Goal: Transaction & Acquisition: Purchase product/service

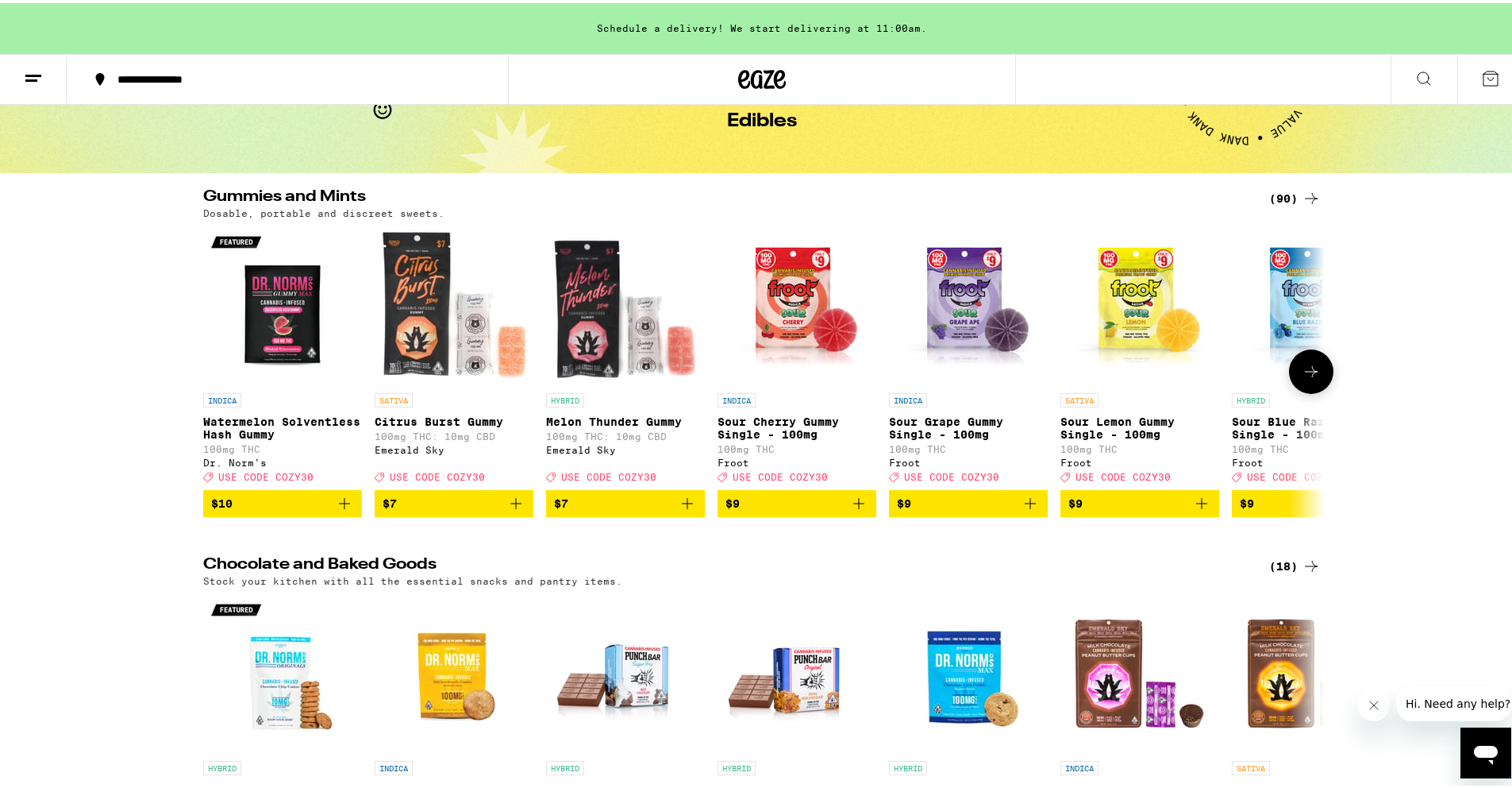
scroll to position [96, 0]
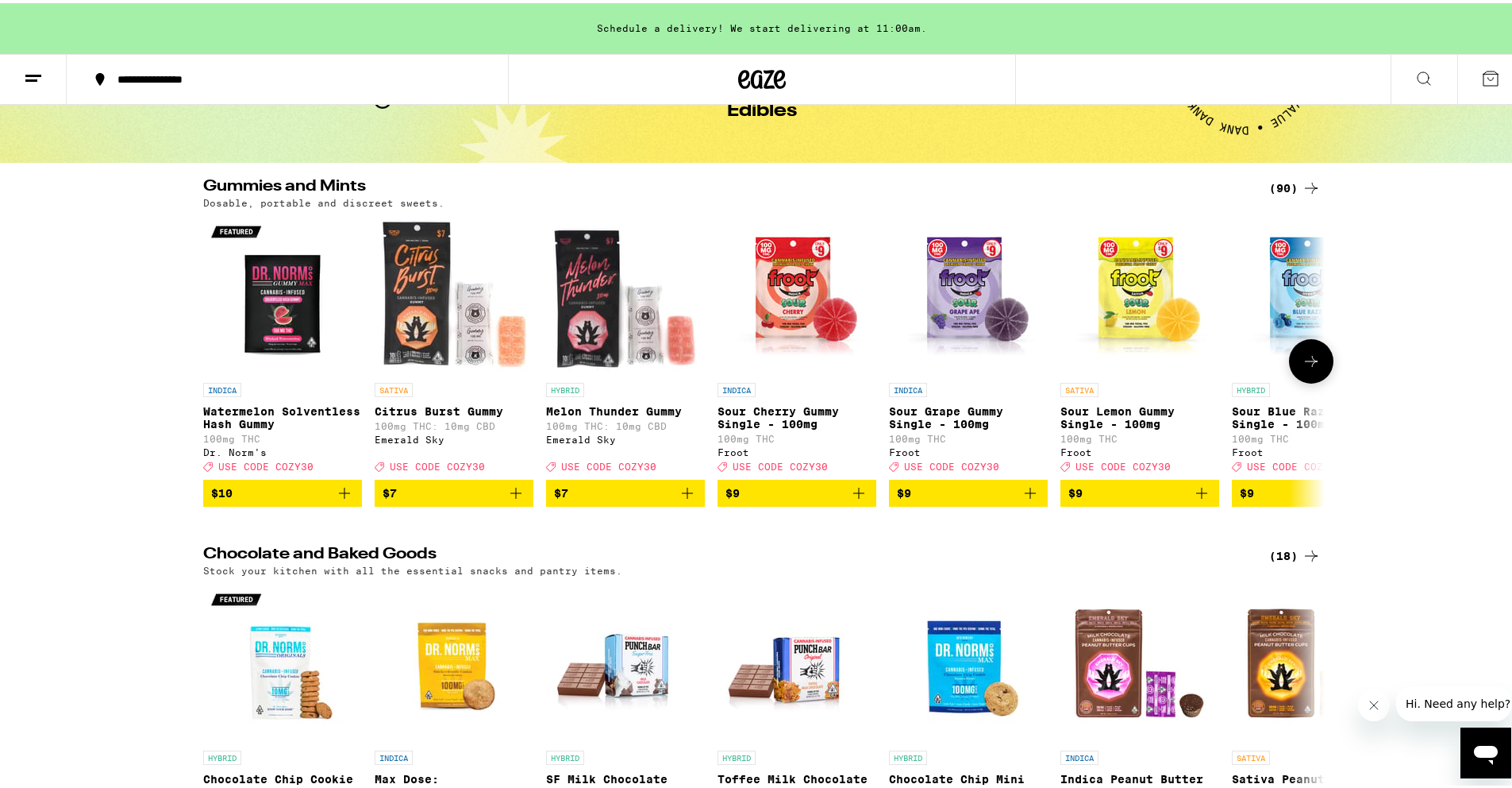
click at [1312, 367] on icon at bounding box center [1311, 357] width 19 height 19
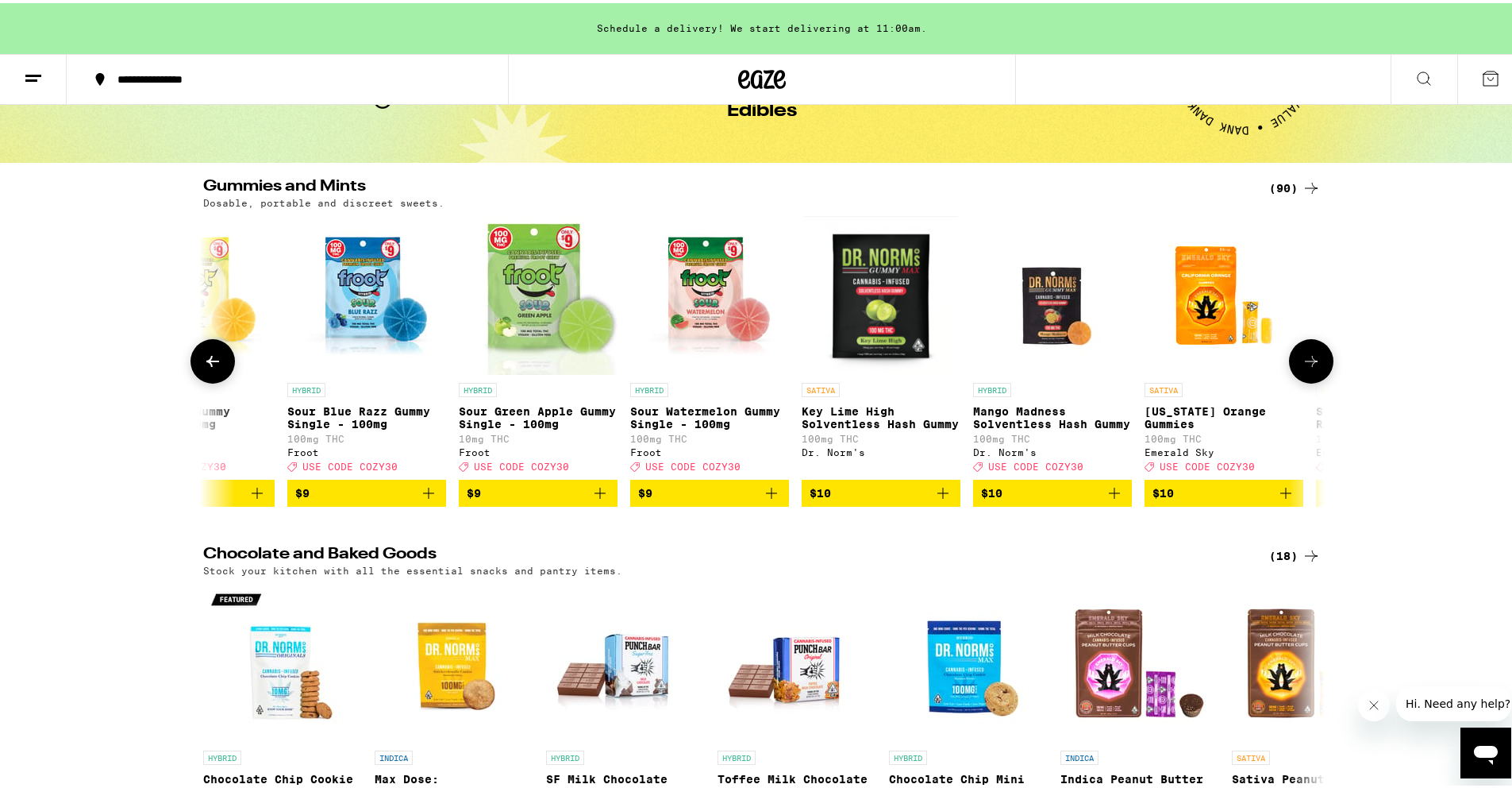
click at [1311, 367] on icon at bounding box center [1311, 357] width 19 height 19
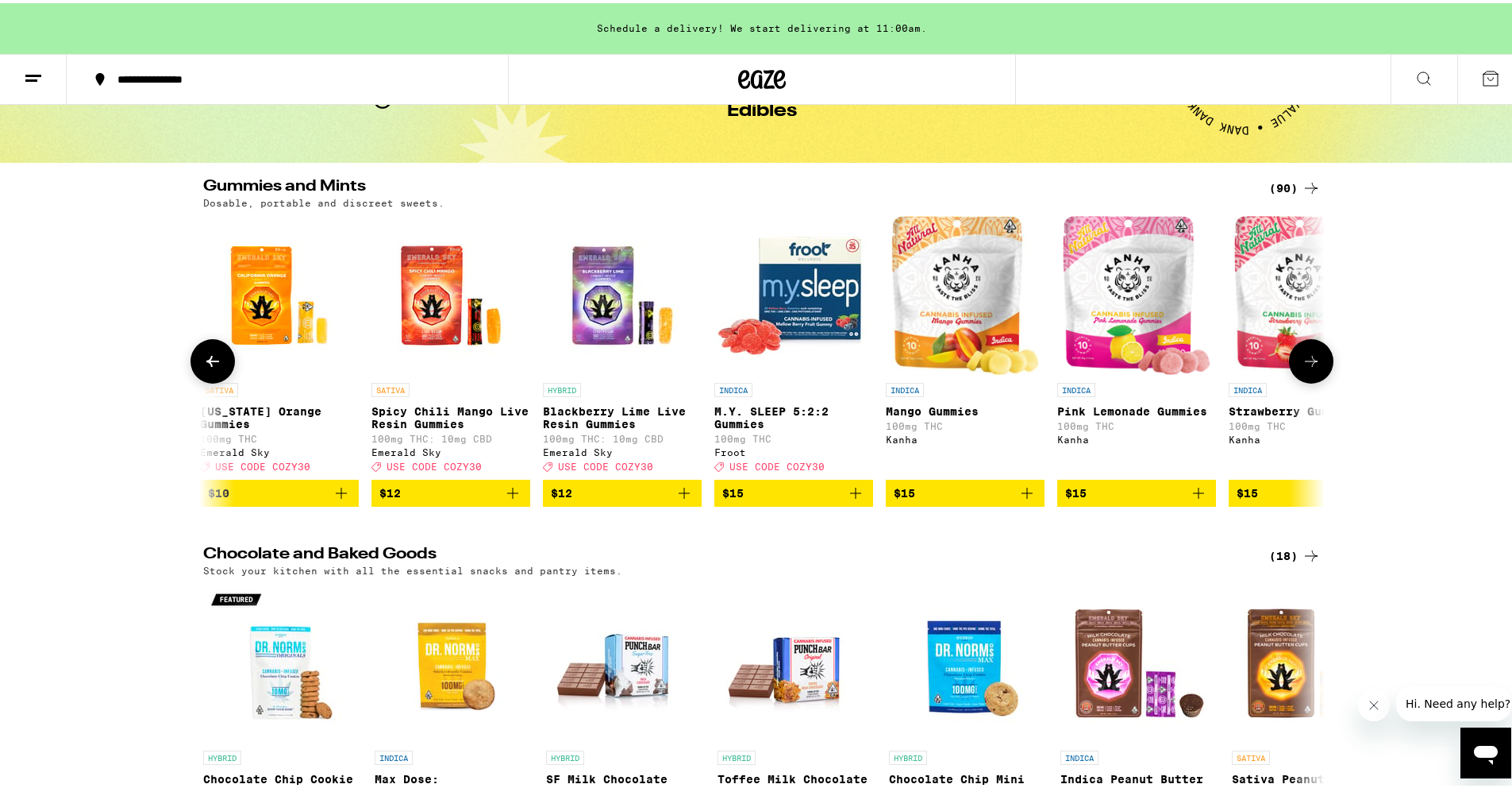
click at [1311, 367] on icon at bounding box center [1311, 357] width 19 height 19
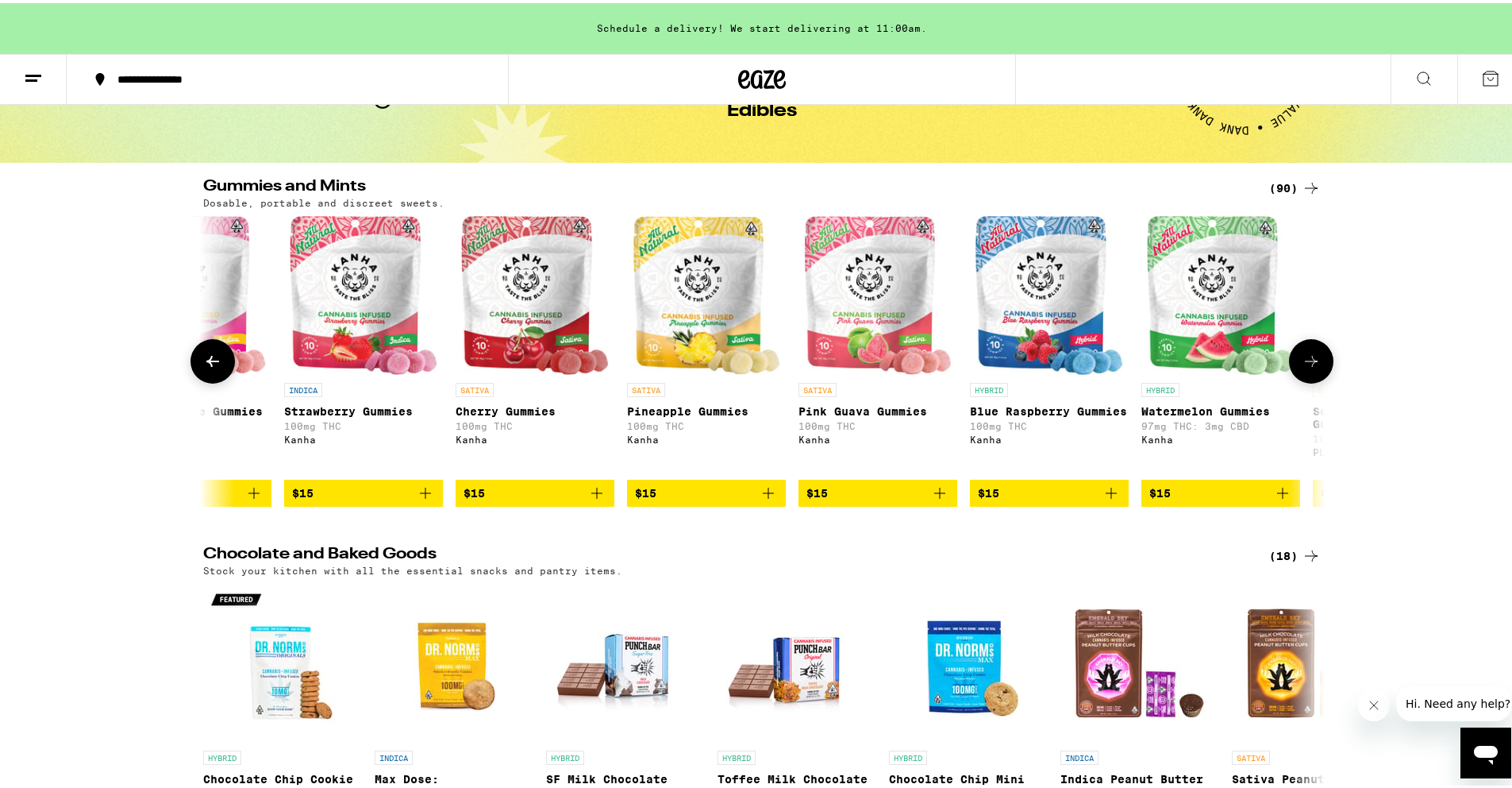
click at [1311, 367] on icon at bounding box center [1311, 357] width 19 height 19
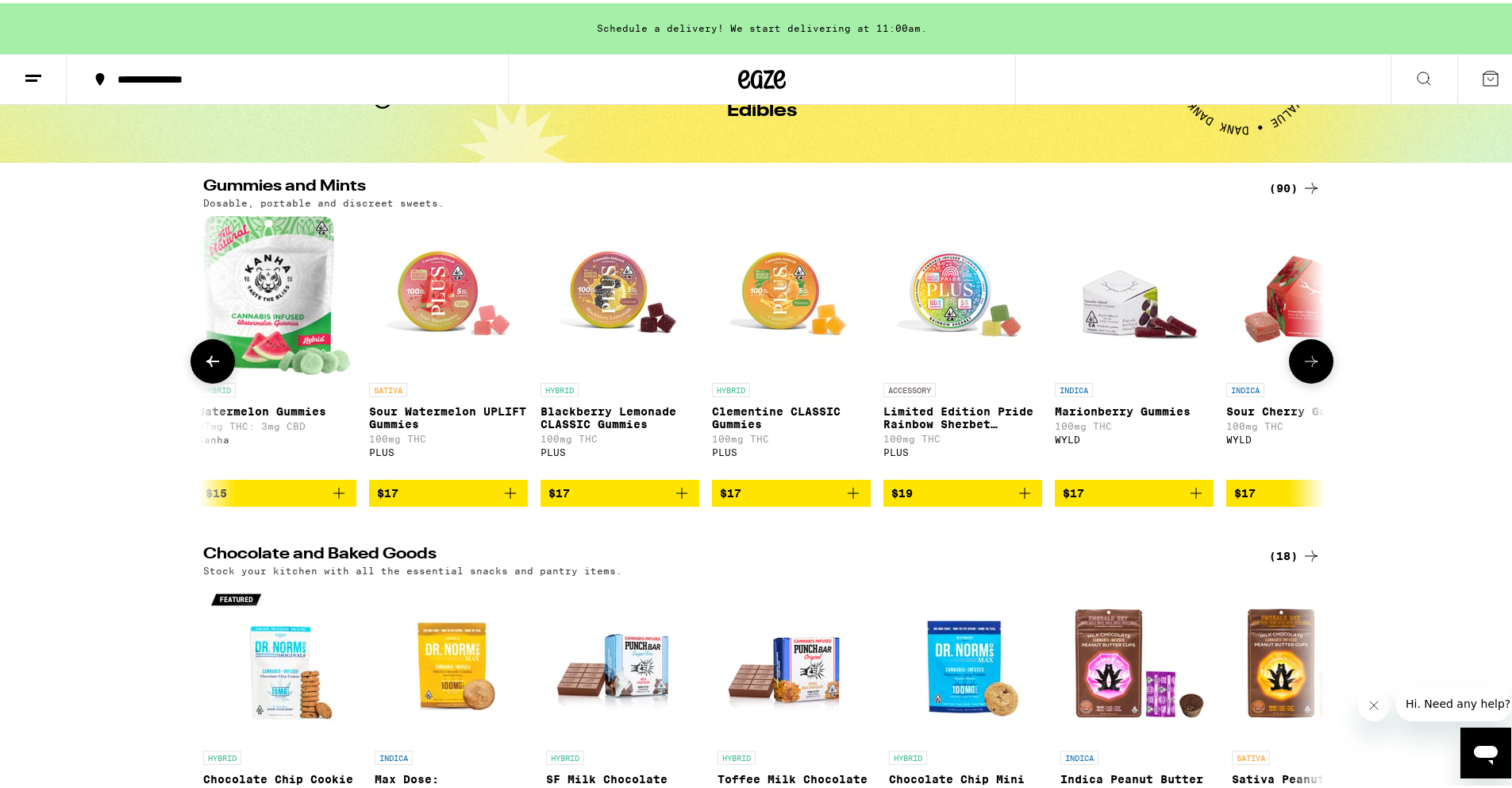
scroll to position [0, 3778]
click at [1311, 367] on icon at bounding box center [1311, 357] width 19 height 19
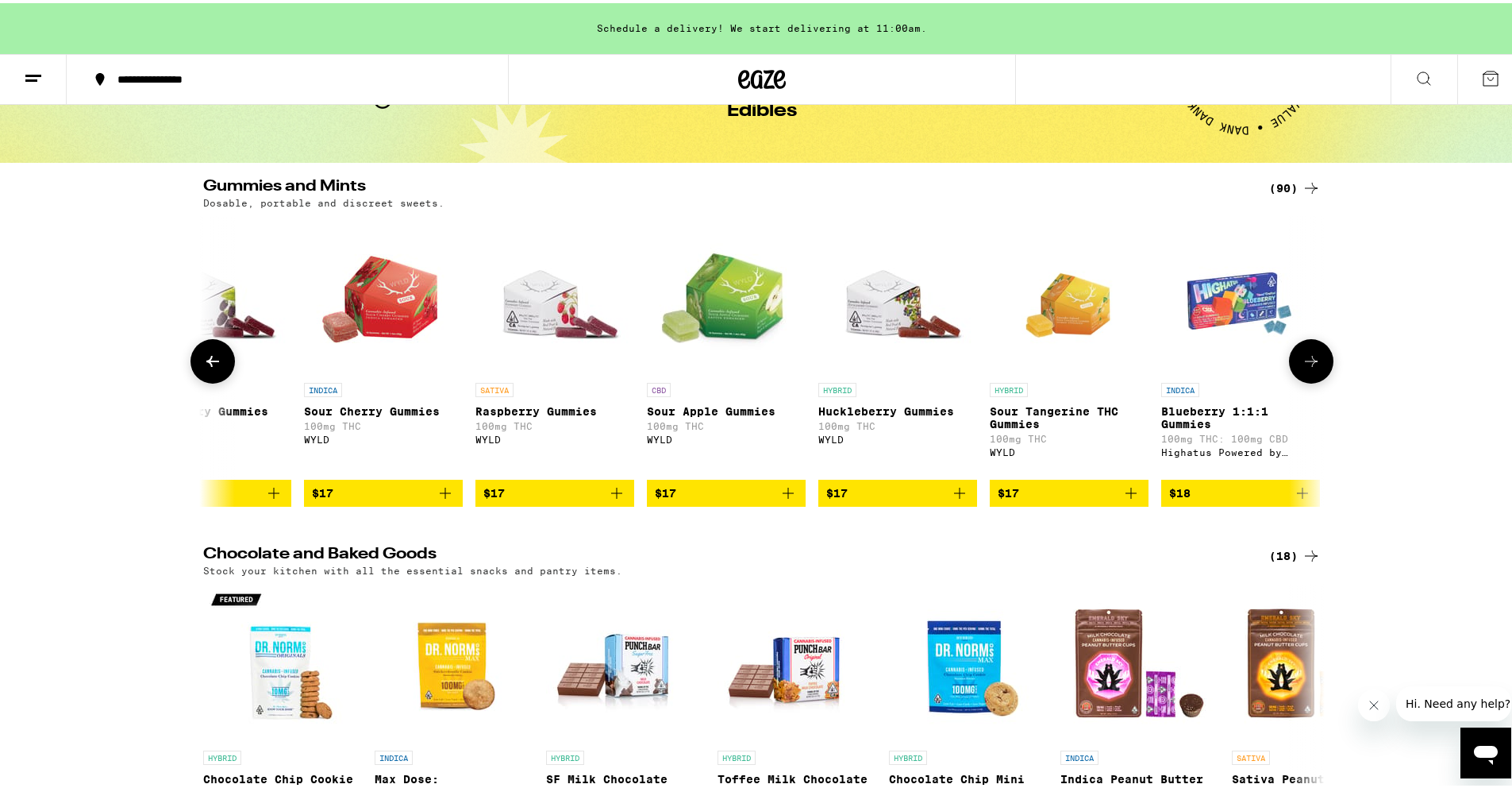
scroll to position [0, 4723]
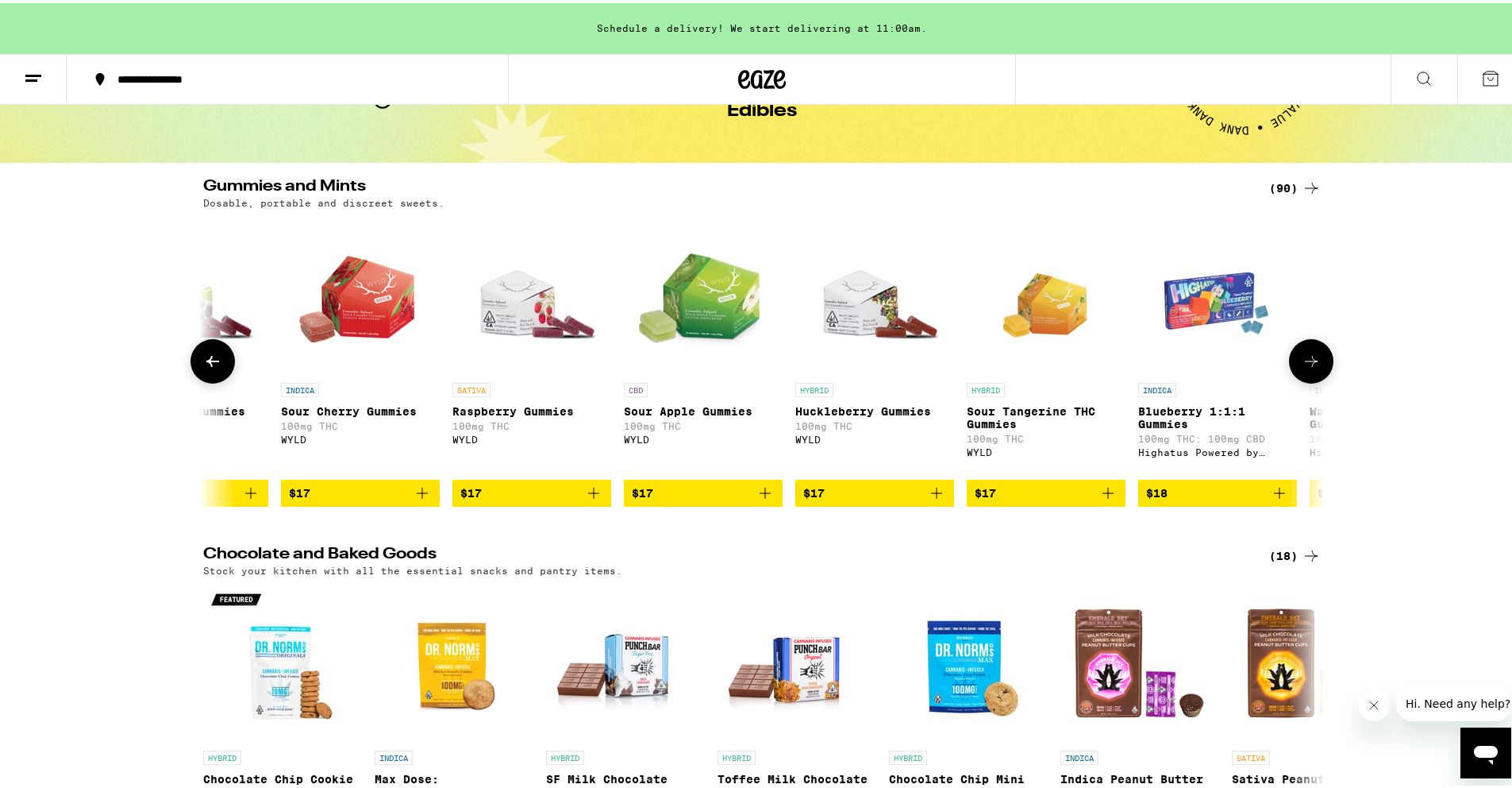
click at [589, 500] on icon "Add to bag" at bounding box center [593, 490] width 19 height 19
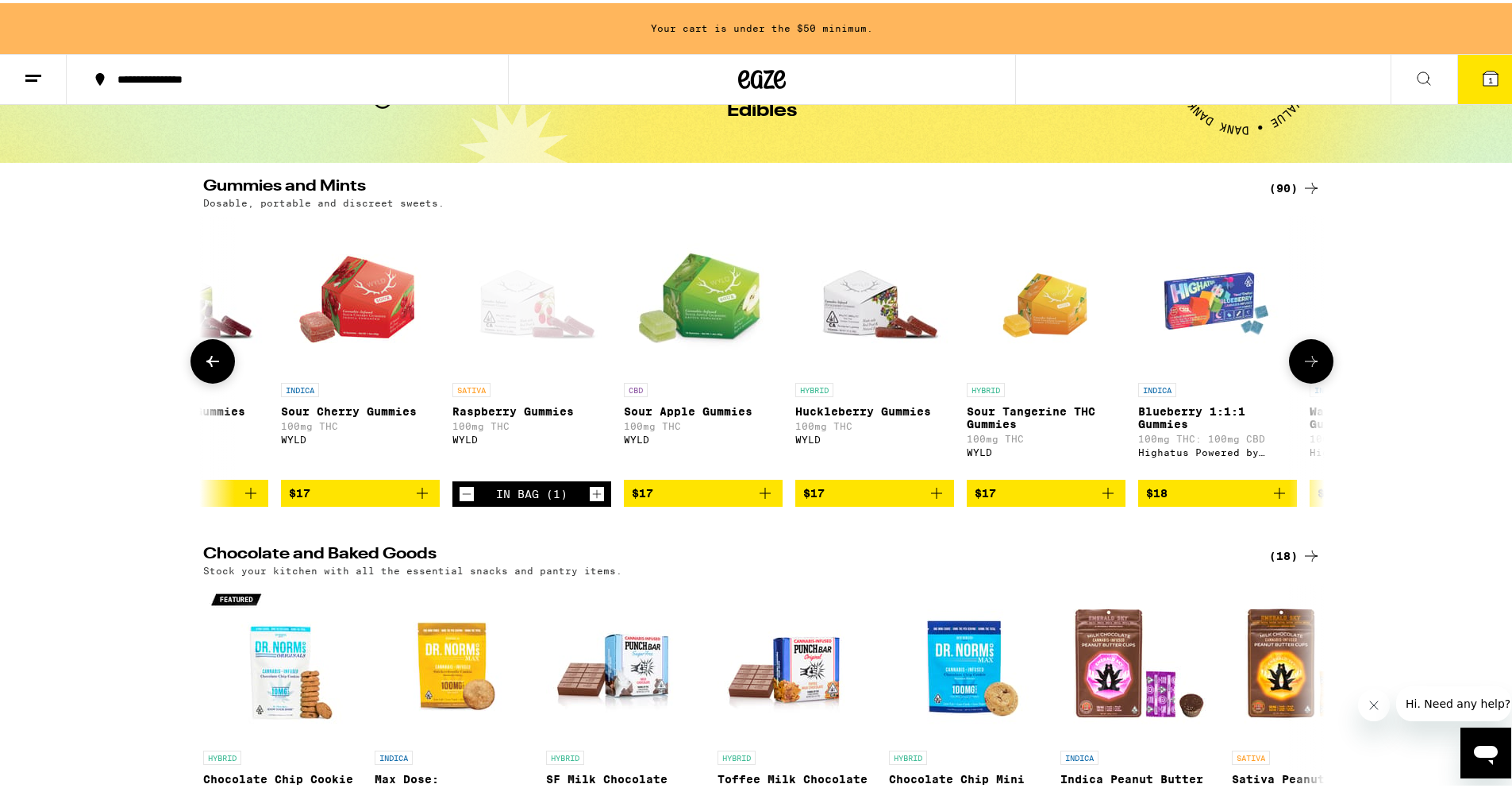
click at [590, 500] on icon "Increment" at bounding box center [596, 491] width 14 height 19
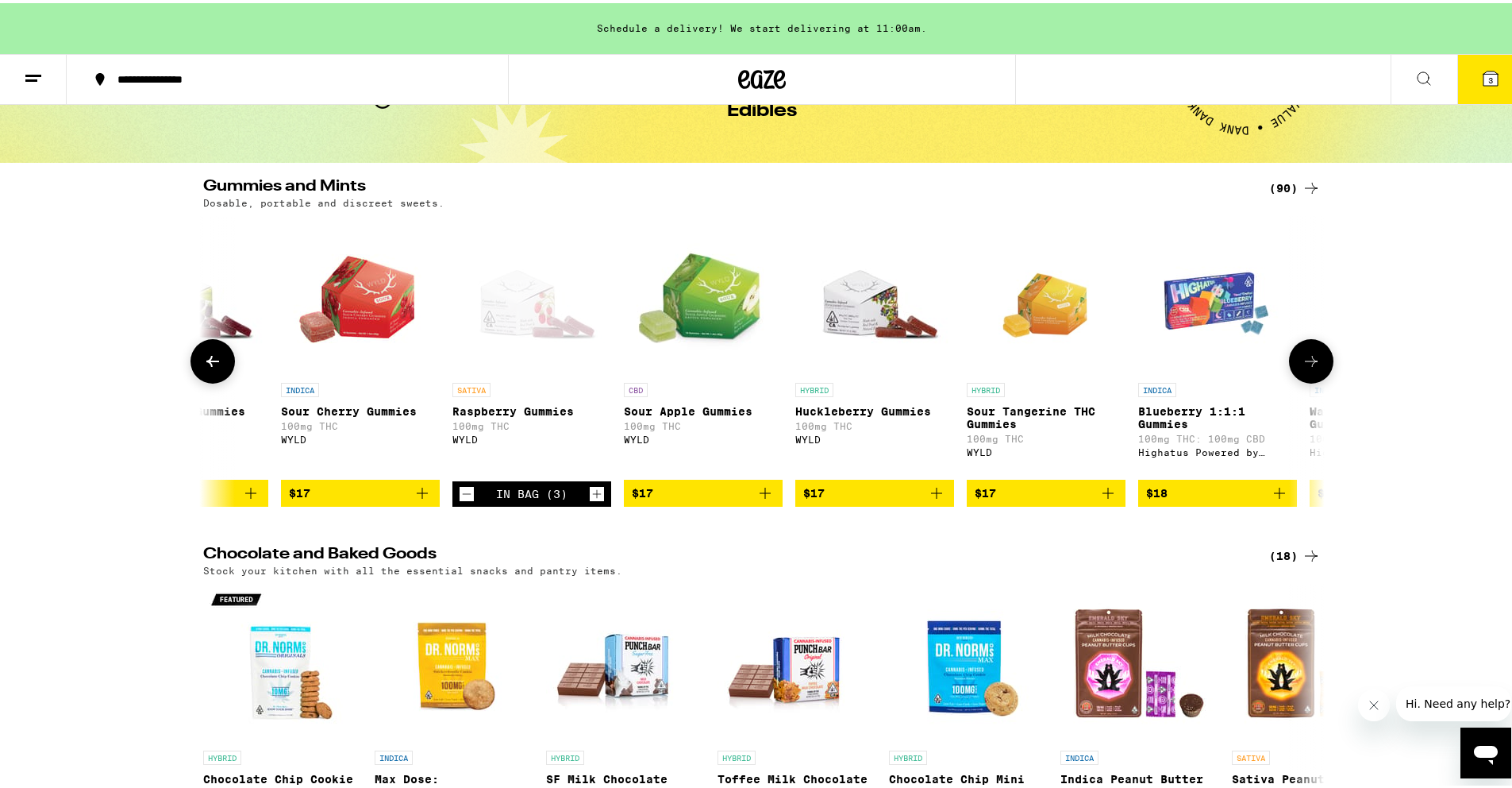
click at [590, 500] on icon "Increment" at bounding box center [596, 491] width 14 height 19
click at [1481, 80] on icon at bounding box center [1490, 75] width 19 height 19
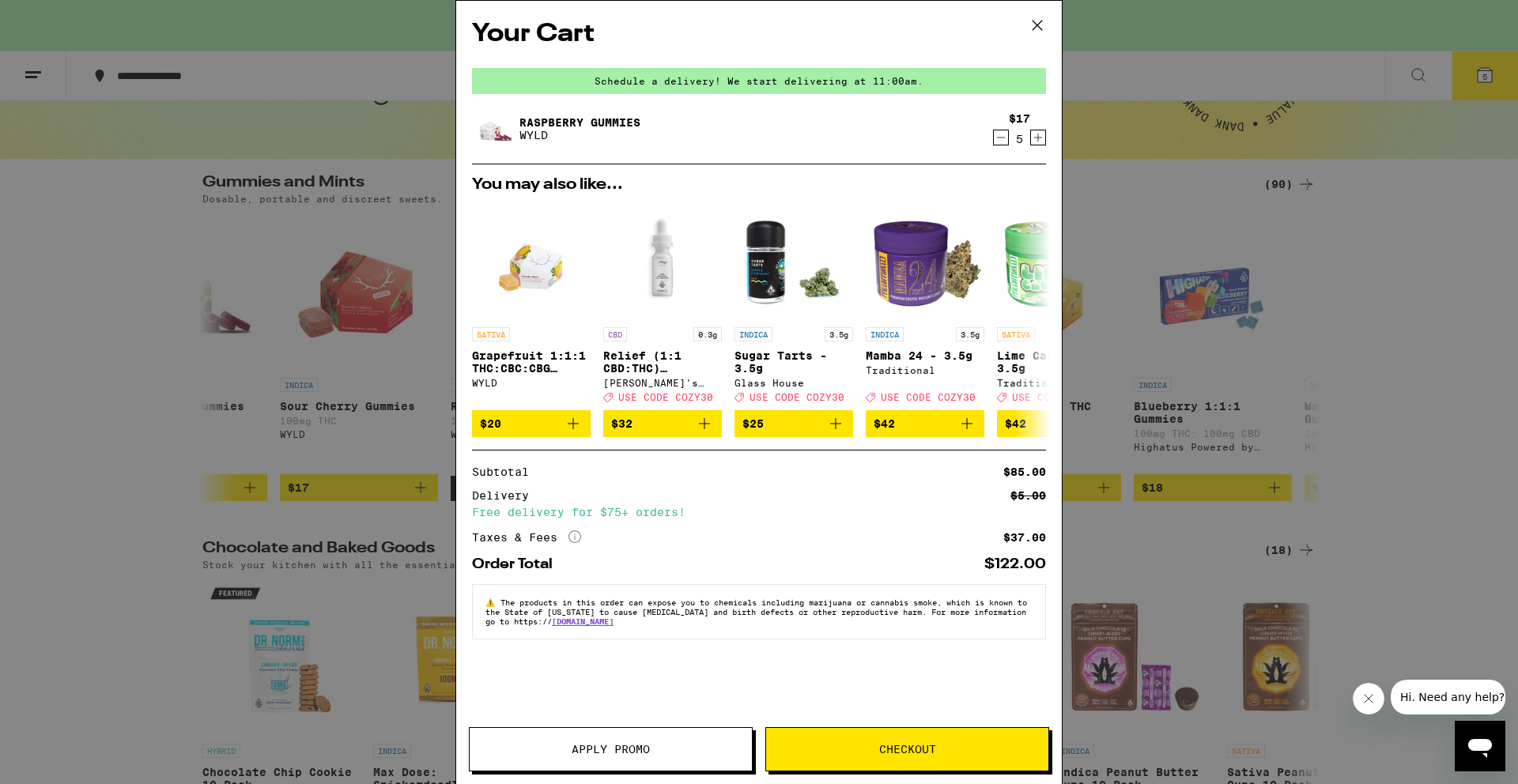
click at [1040, 25] on icon at bounding box center [1037, 25] width 24 height 24
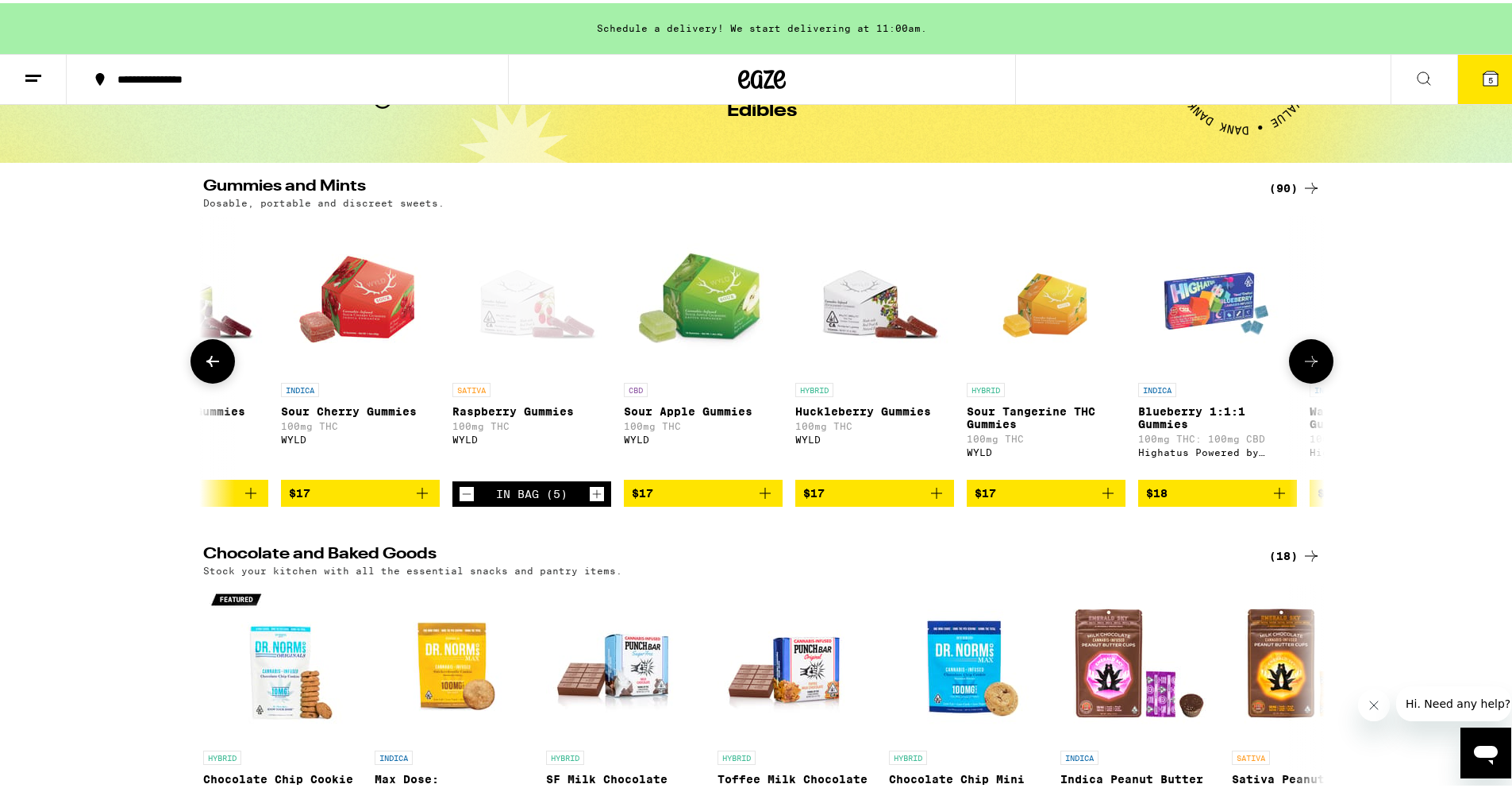
click at [460, 500] on icon "Decrement" at bounding box center [466, 491] width 14 height 19
click at [463, 500] on icon "Decrement" at bounding box center [466, 491] width 14 height 19
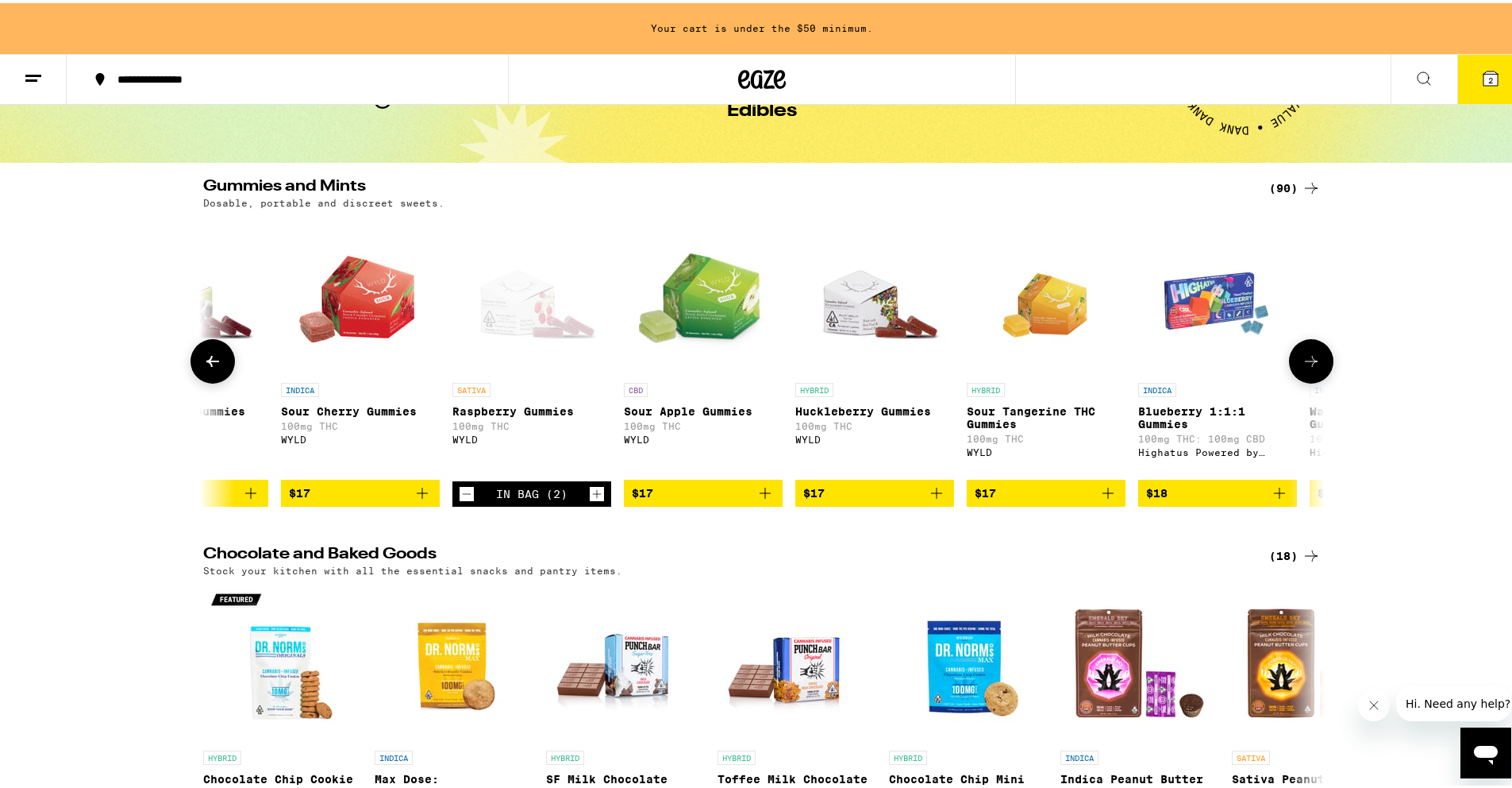
click at [463, 500] on icon "Decrement" at bounding box center [466, 491] width 14 height 19
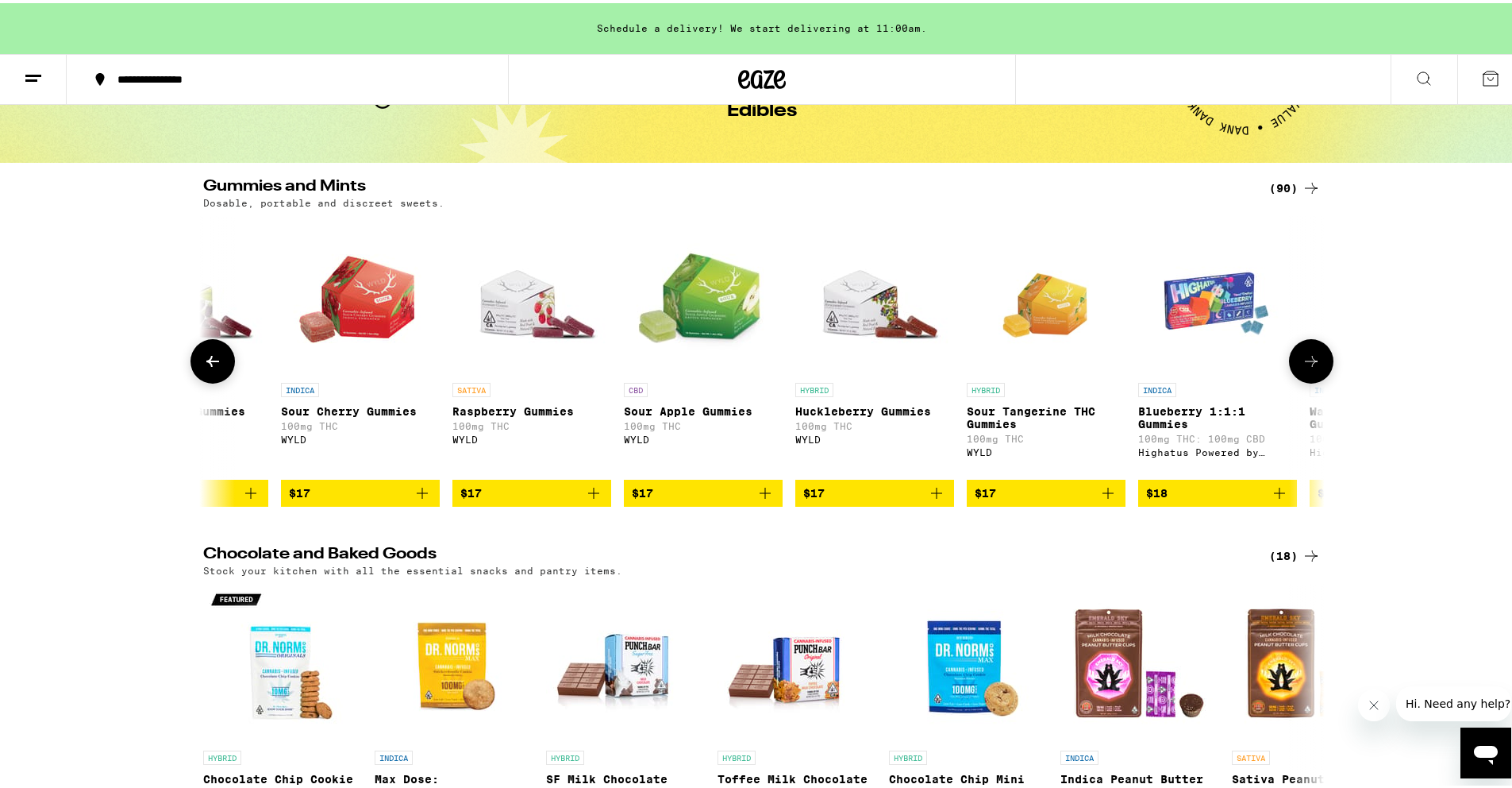
click at [207, 367] on icon at bounding box center [212, 357] width 19 height 19
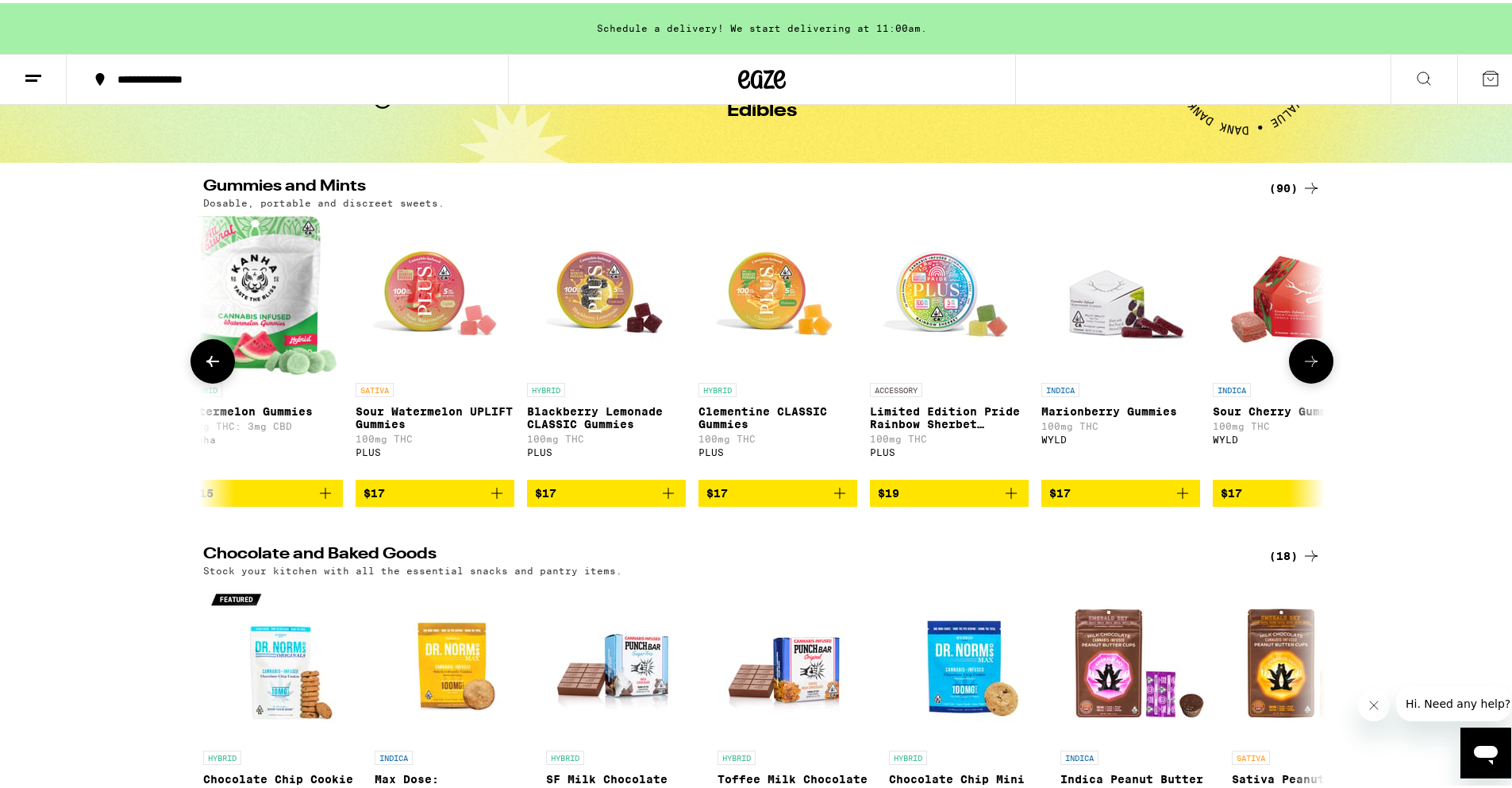
scroll to position [0, 3778]
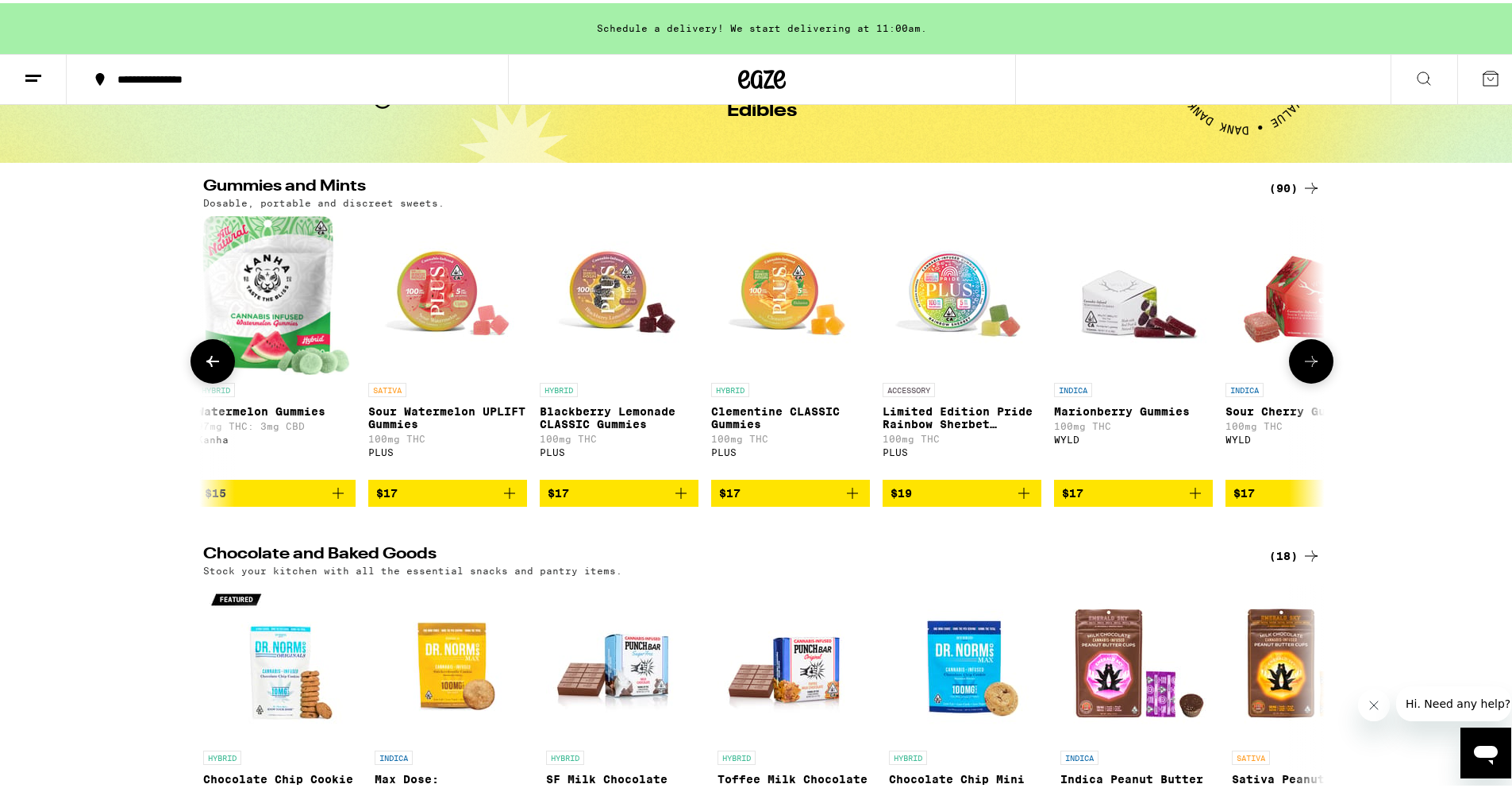
click at [207, 367] on icon at bounding box center [212, 357] width 19 height 19
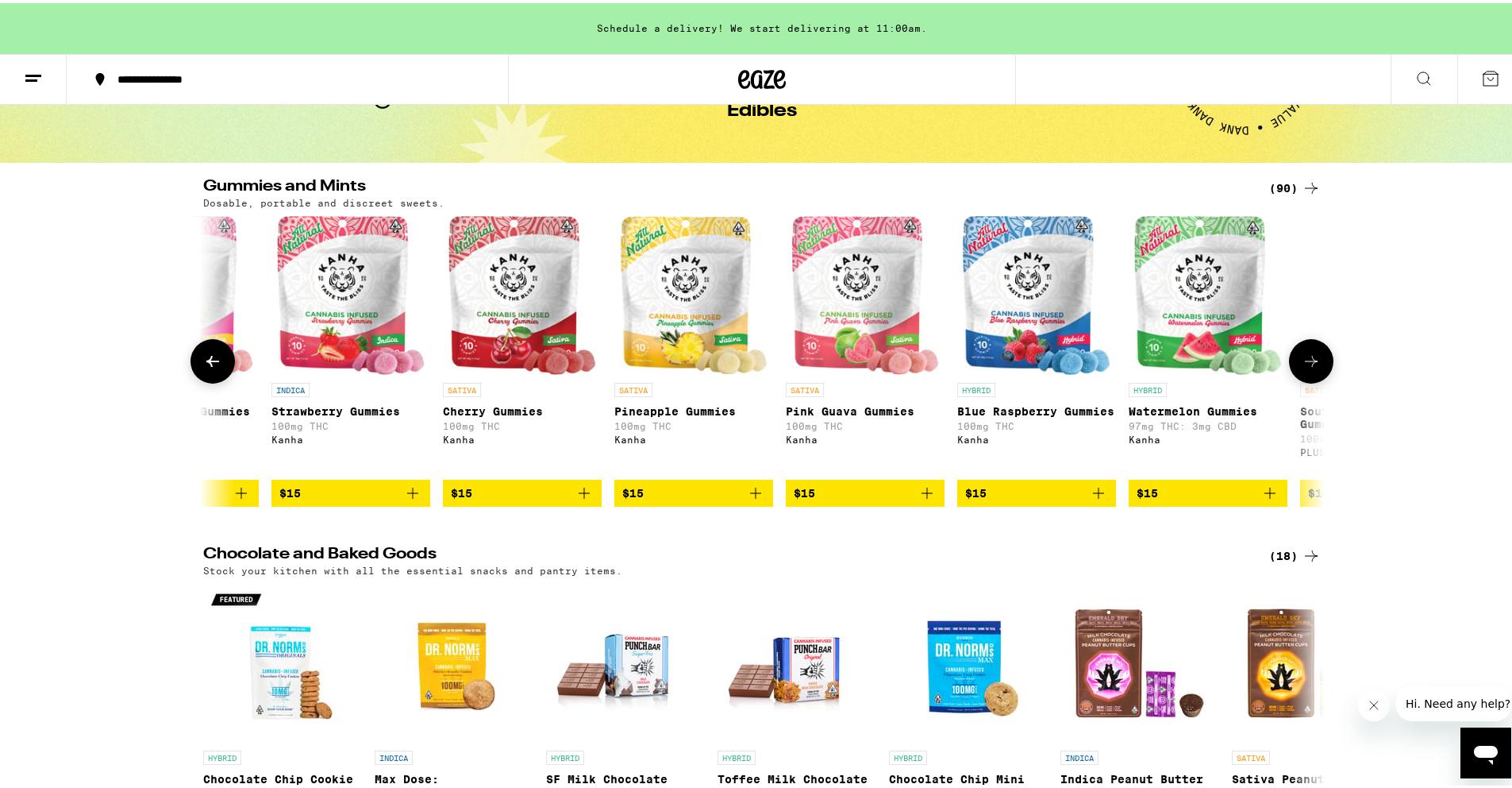
scroll to position [0, 2833]
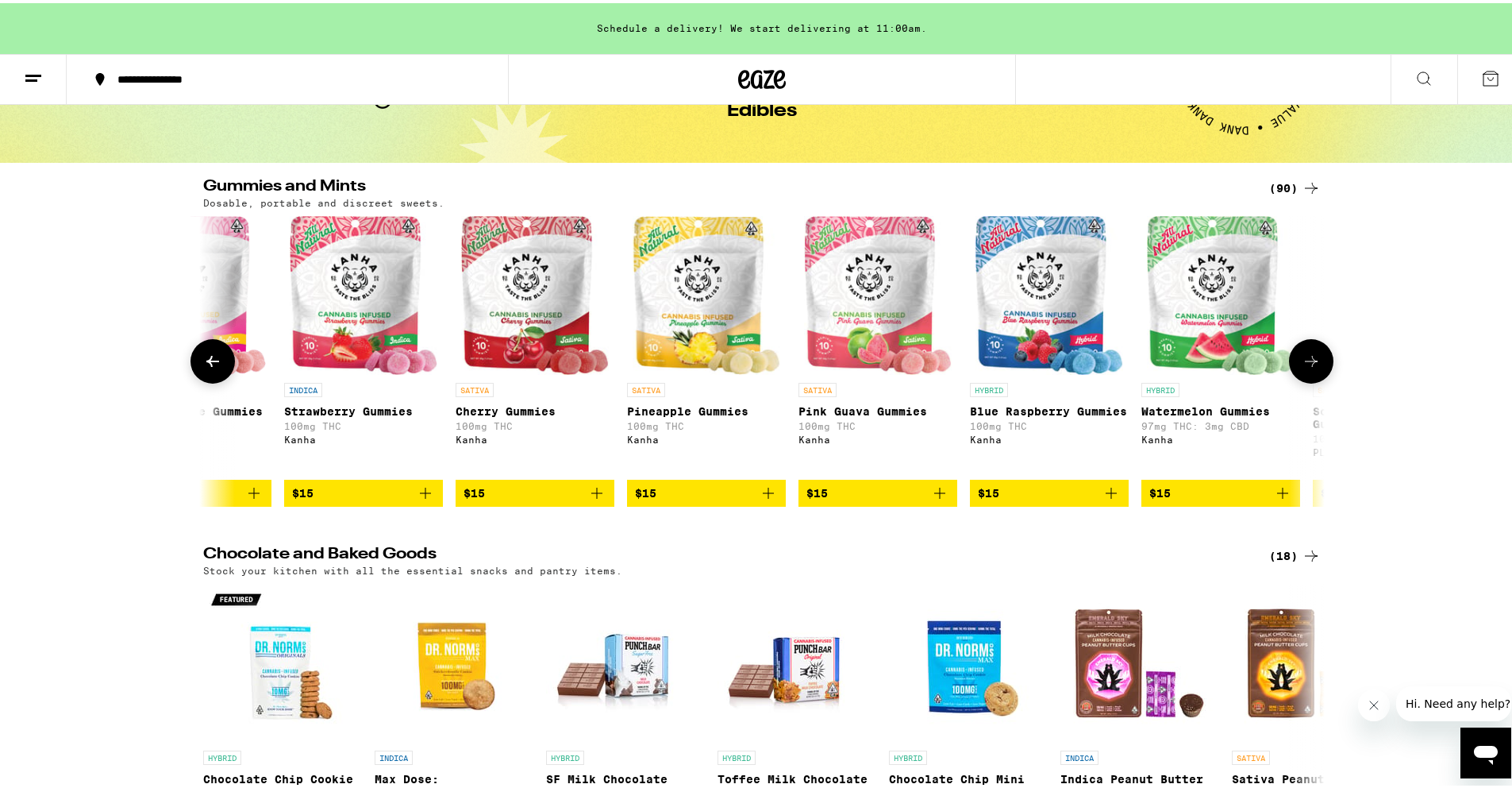
click at [1309, 376] on button at bounding box center [1312, 358] width 44 height 44
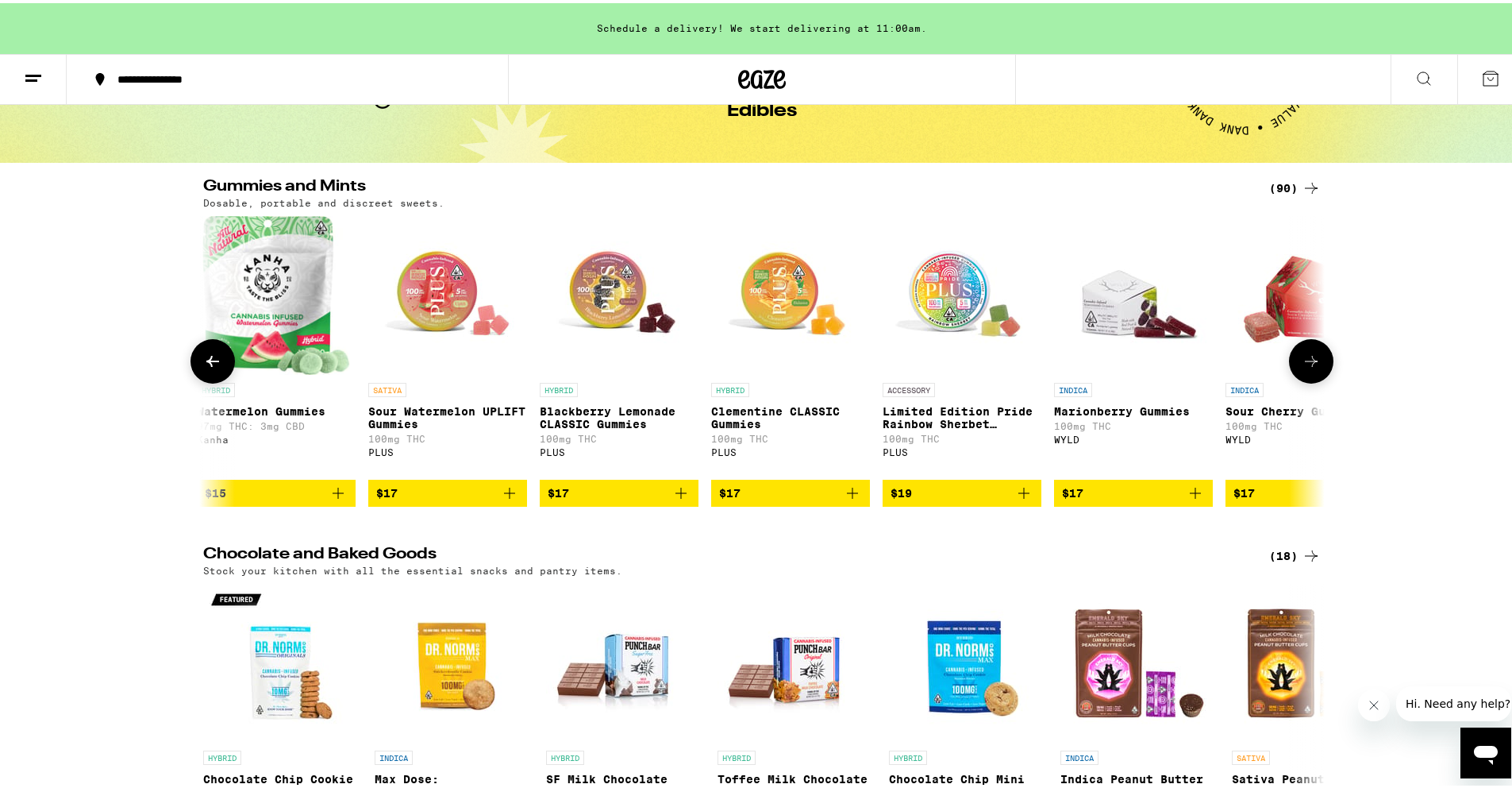
click at [1309, 376] on button at bounding box center [1312, 358] width 44 height 44
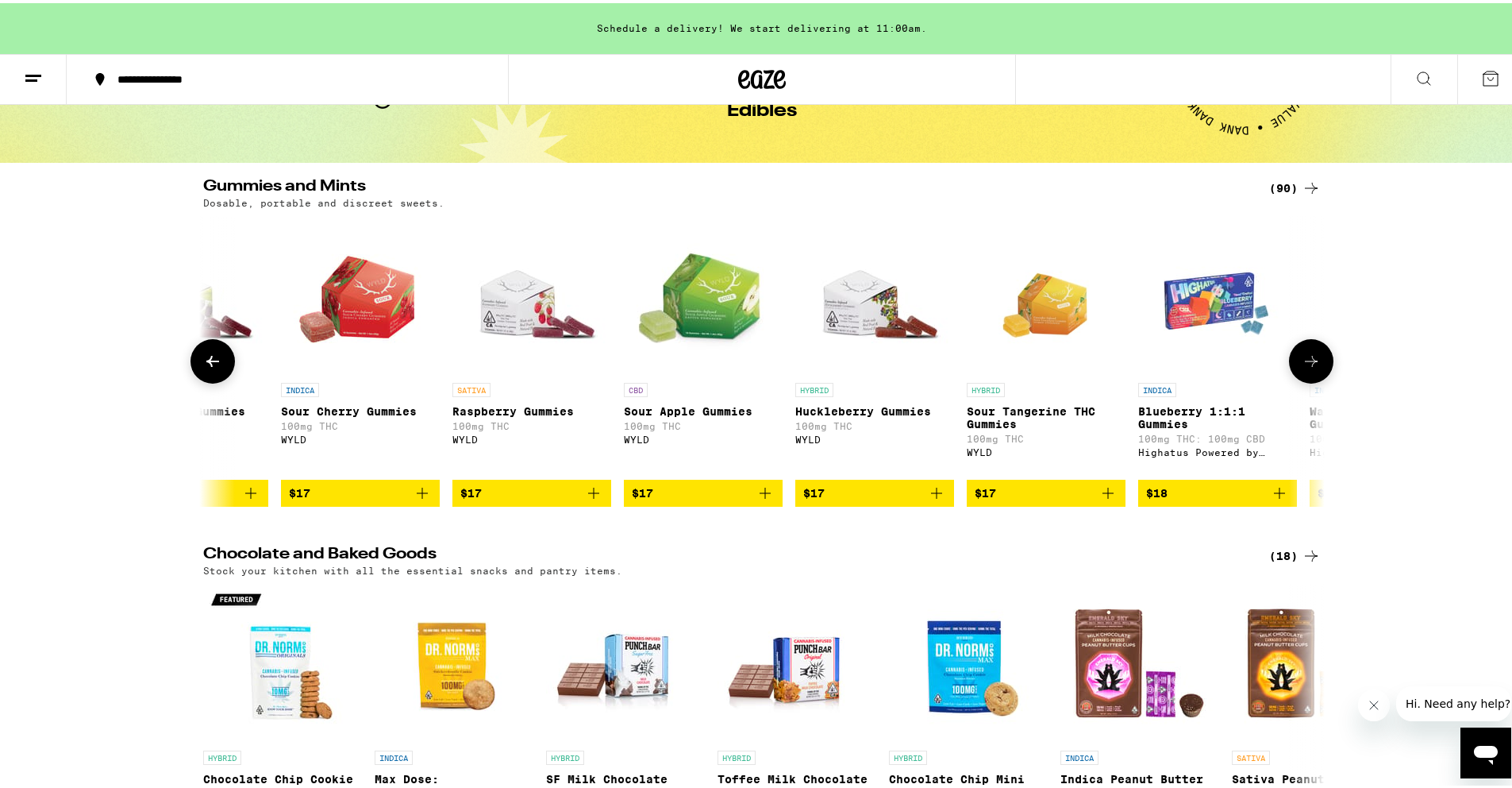
click at [1309, 376] on button at bounding box center [1312, 358] width 44 height 44
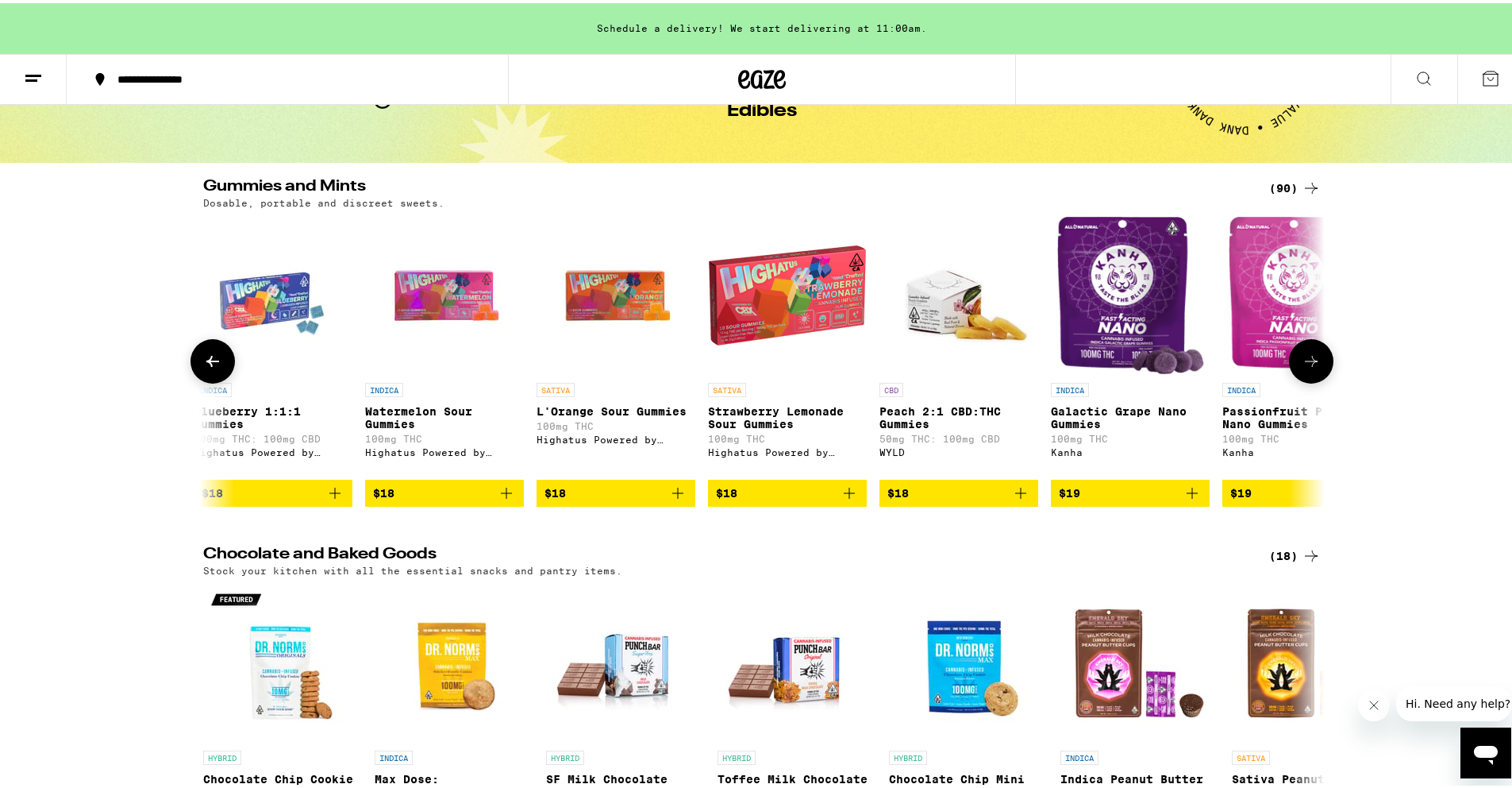
click at [1309, 376] on button at bounding box center [1312, 358] width 44 height 44
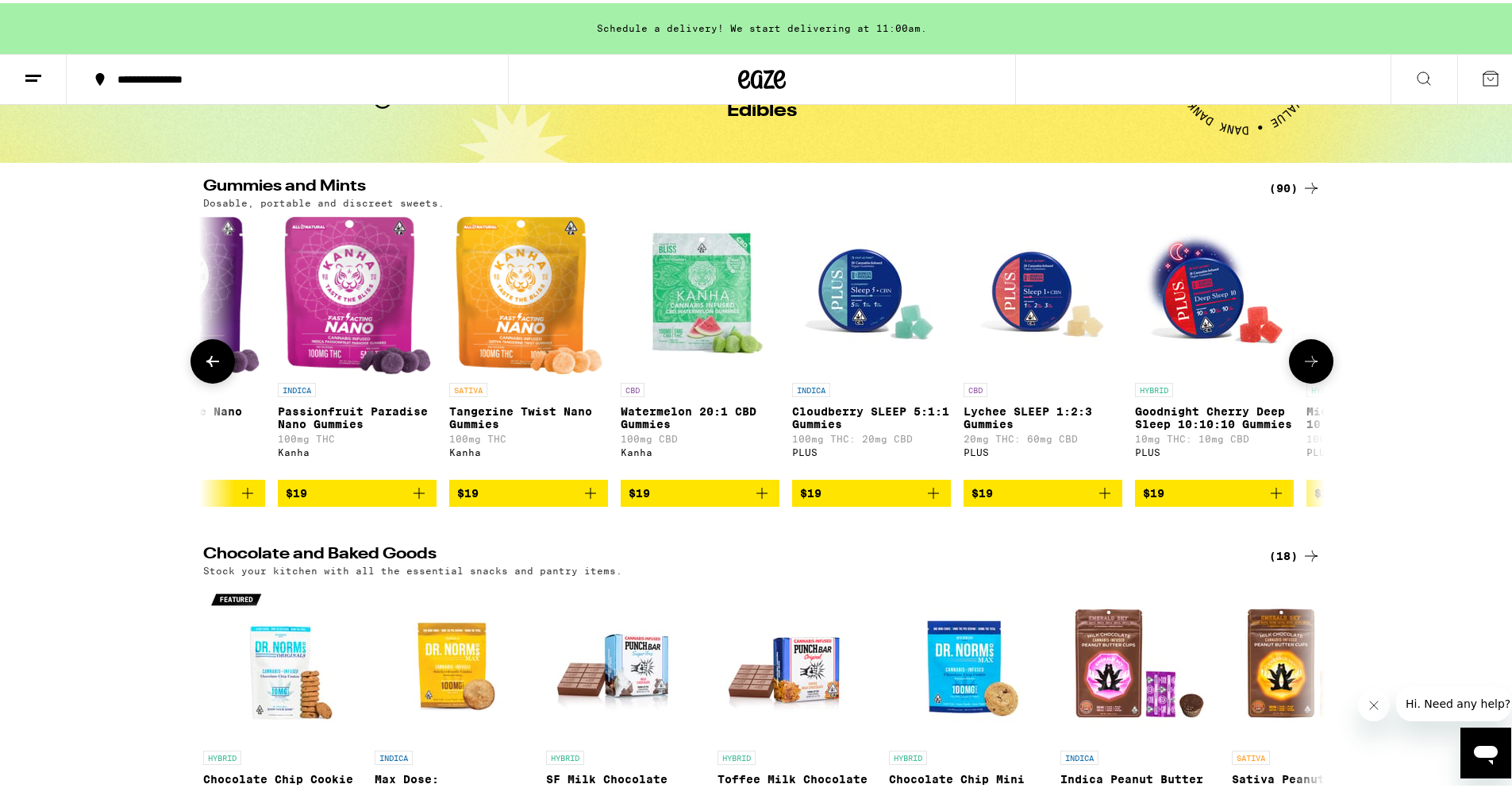
click at [1309, 376] on button at bounding box center [1312, 358] width 44 height 44
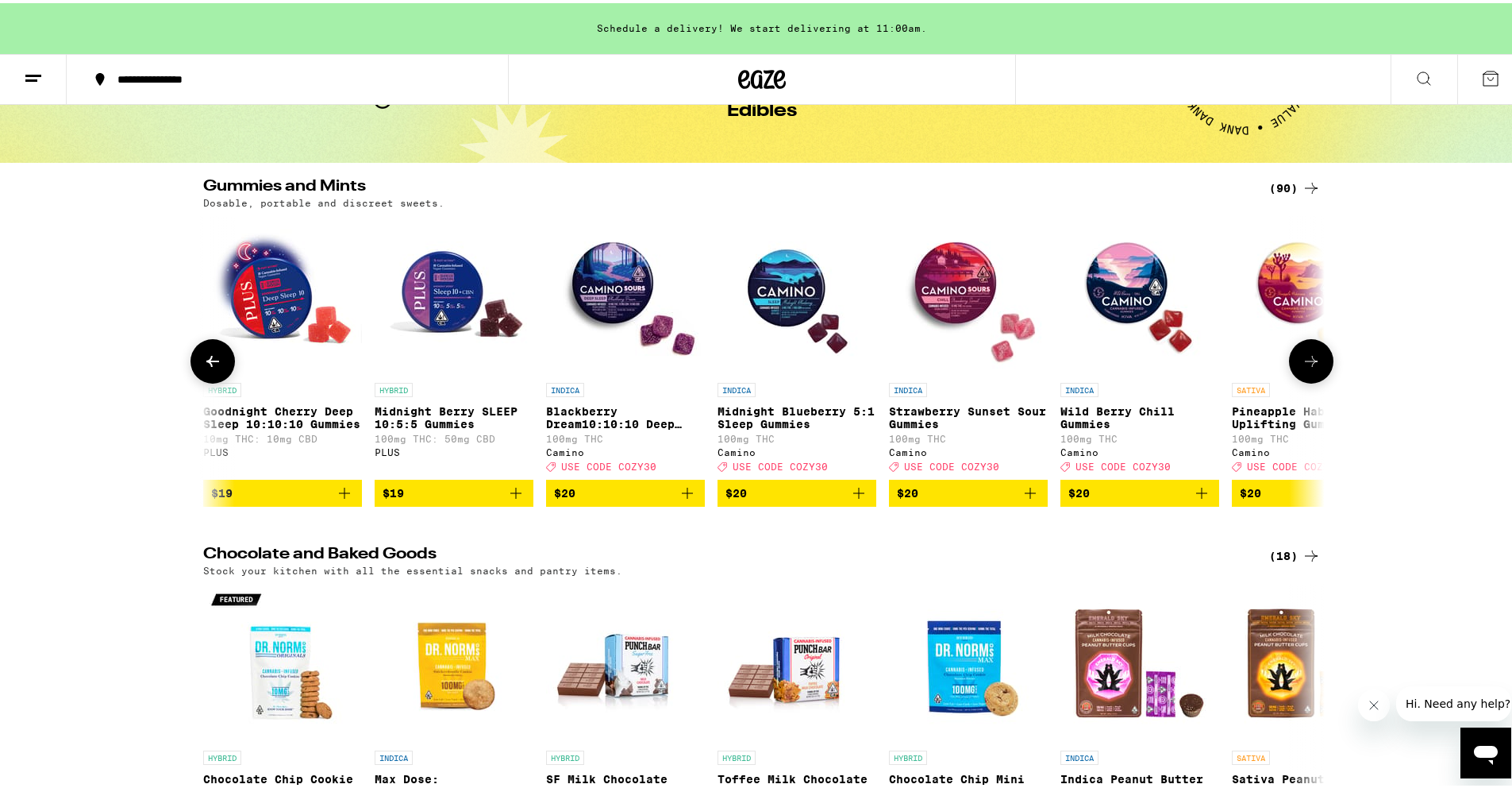
scroll to position [0, 7557]
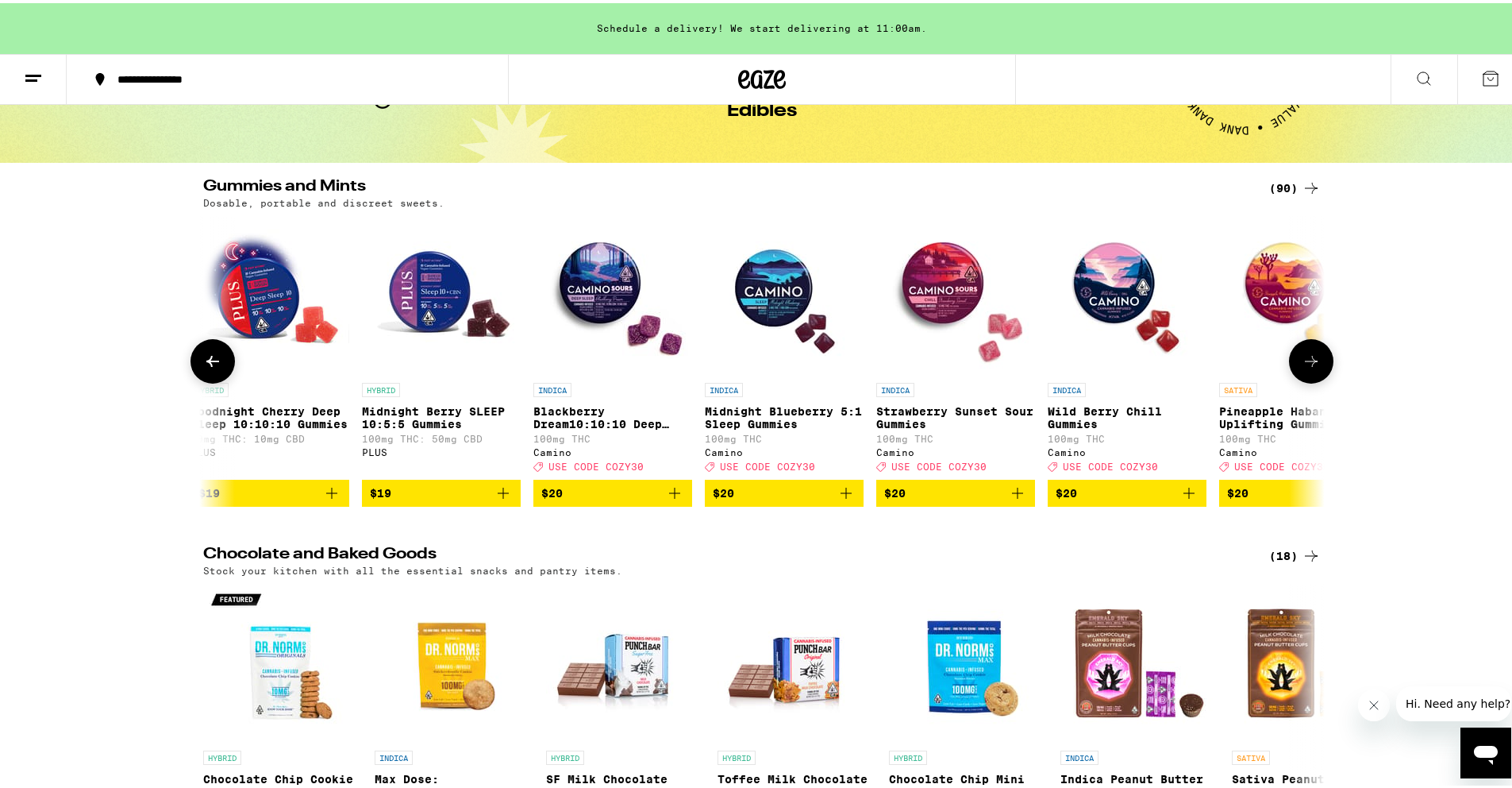
click at [1309, 376] on button at bounding box center [1312, 358] width 44 height 44
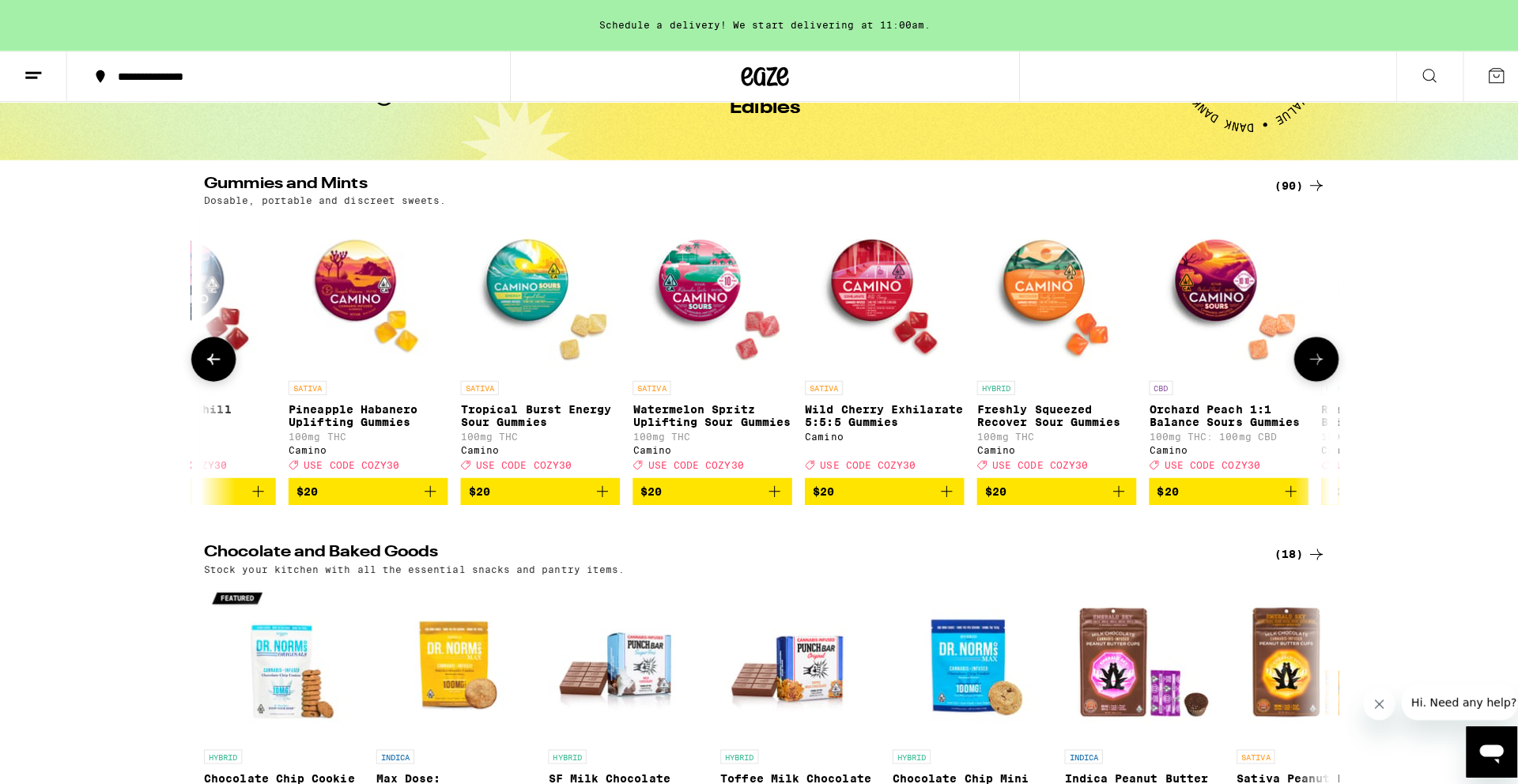
scroll to position [0, 8466]
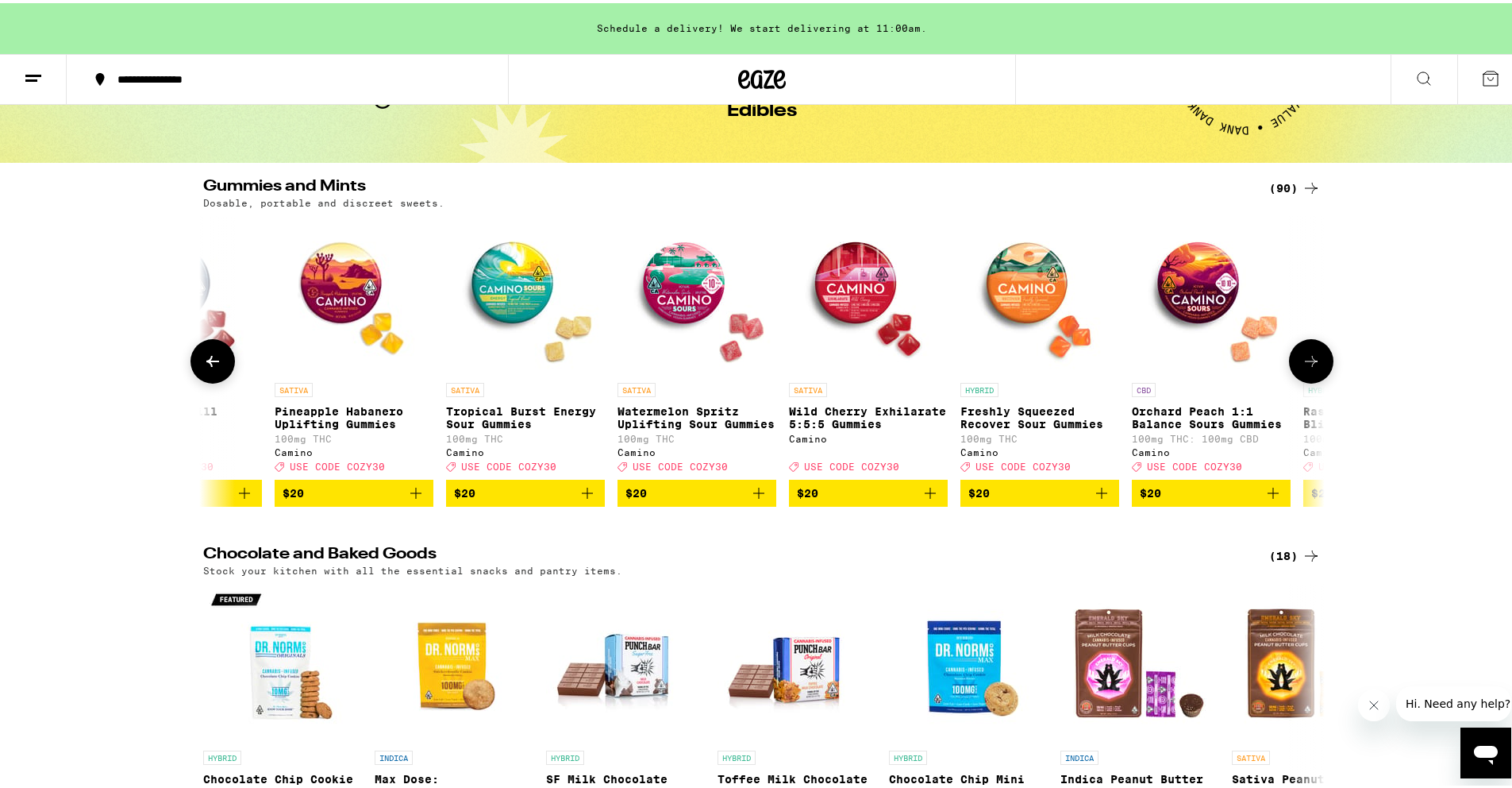
click at [583, 500] on icon "Add to bag" at bounding box center [587, 490] width 19 height 19
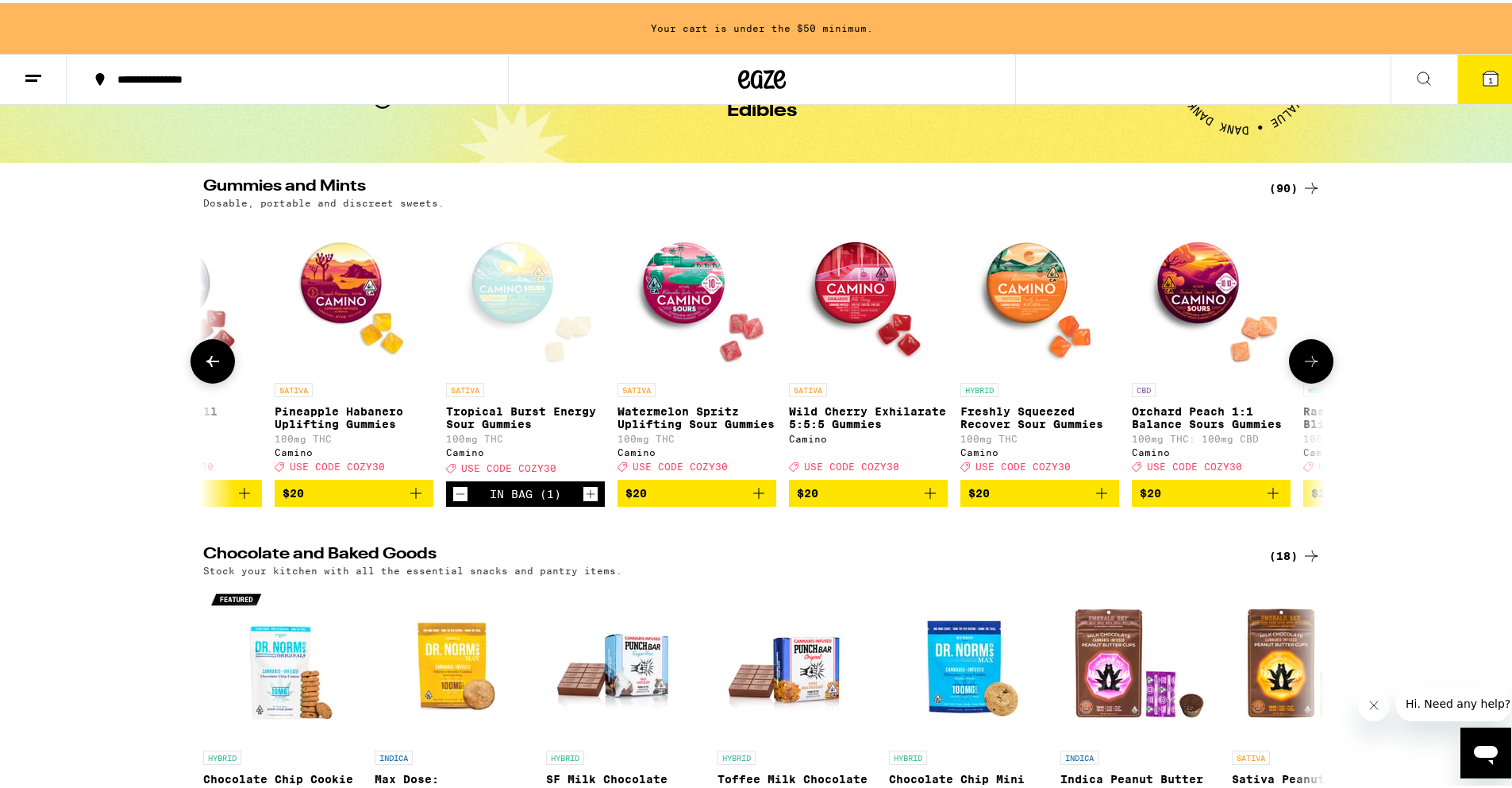
click at [415, 500] on icon "Add to bag" at bounding box center [416, 490] width 19 height 19
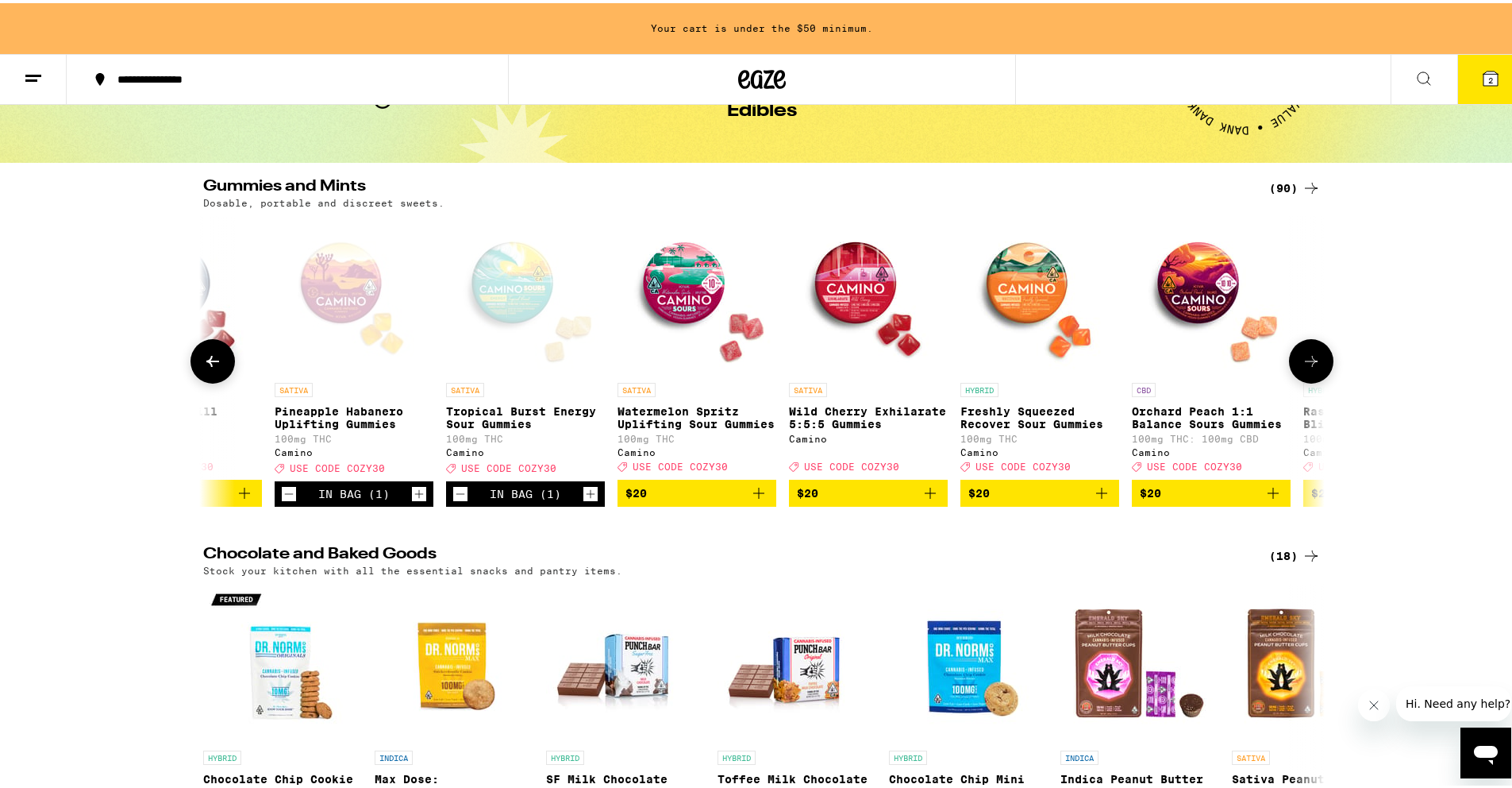
click at [750, 499] on icon "Add to bag" at bounding box center [758, 490] width 19 height 19
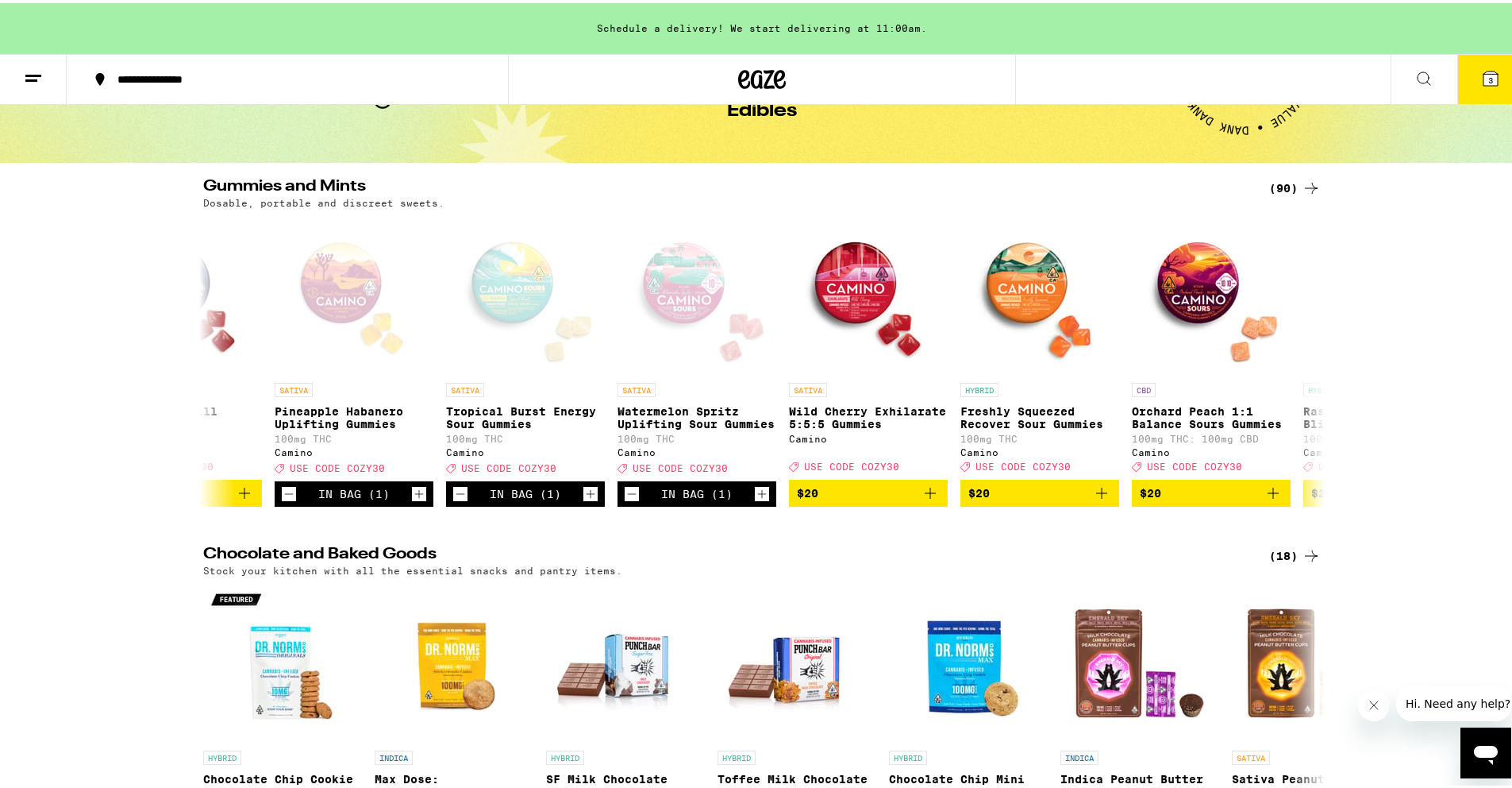
click at [1488, 76] on span "3" at bounding box center [1491, 77] width 5 height 10
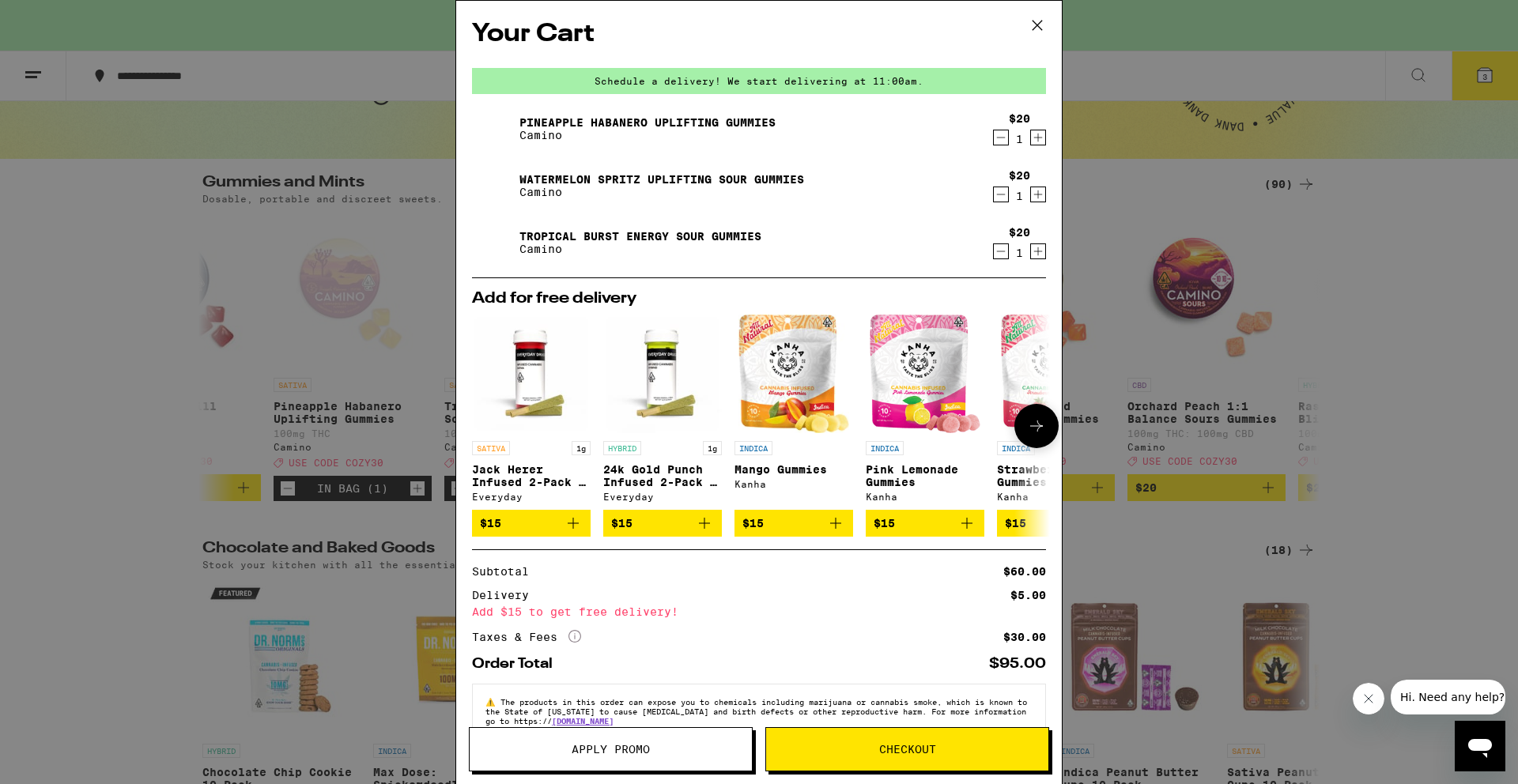
click at [1030, 428] on icon at bounding box center [1035, 426] width 12 height 11
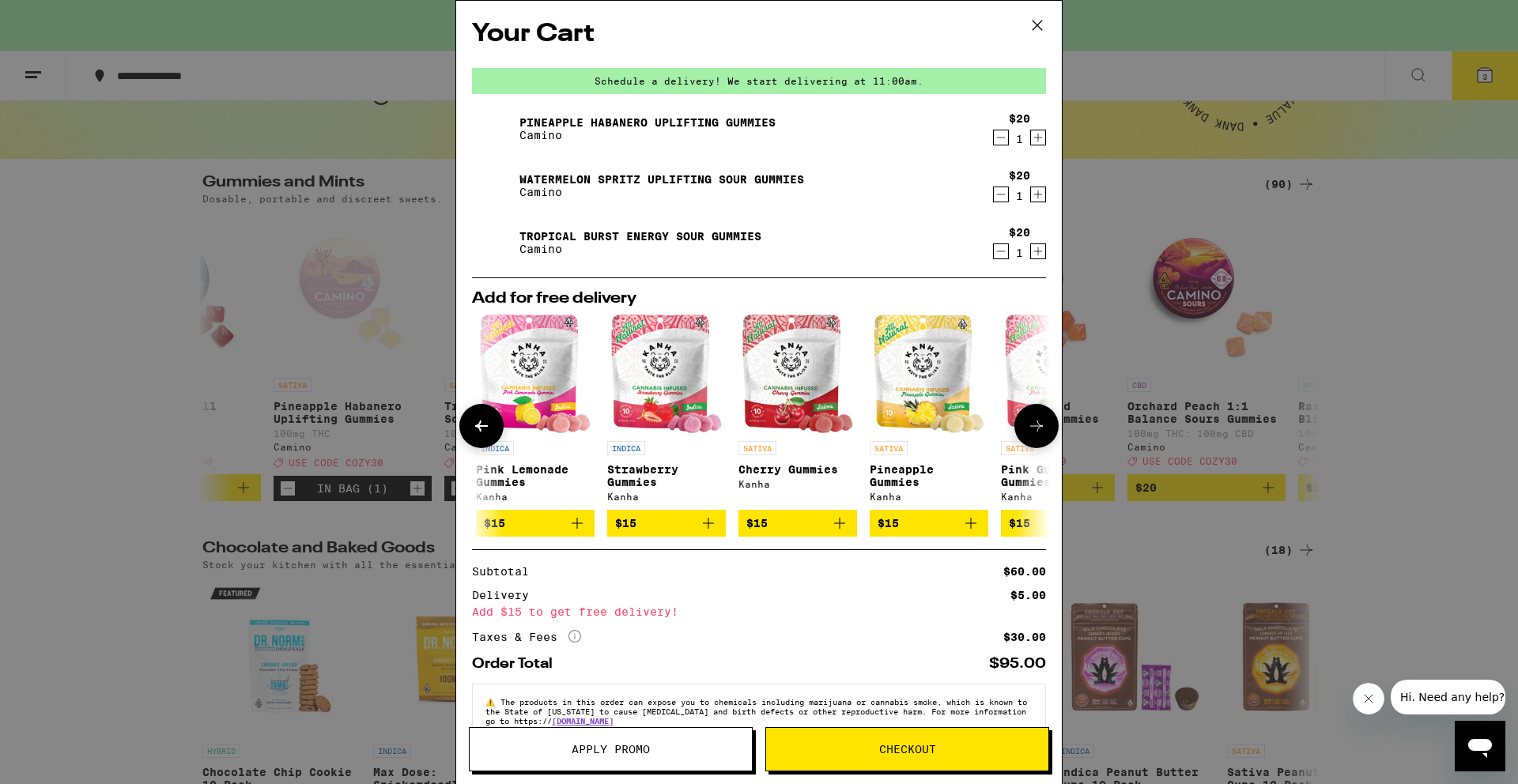
click at [1030, 428] on icon at bounding box center [1035, 426] width 12 height 11
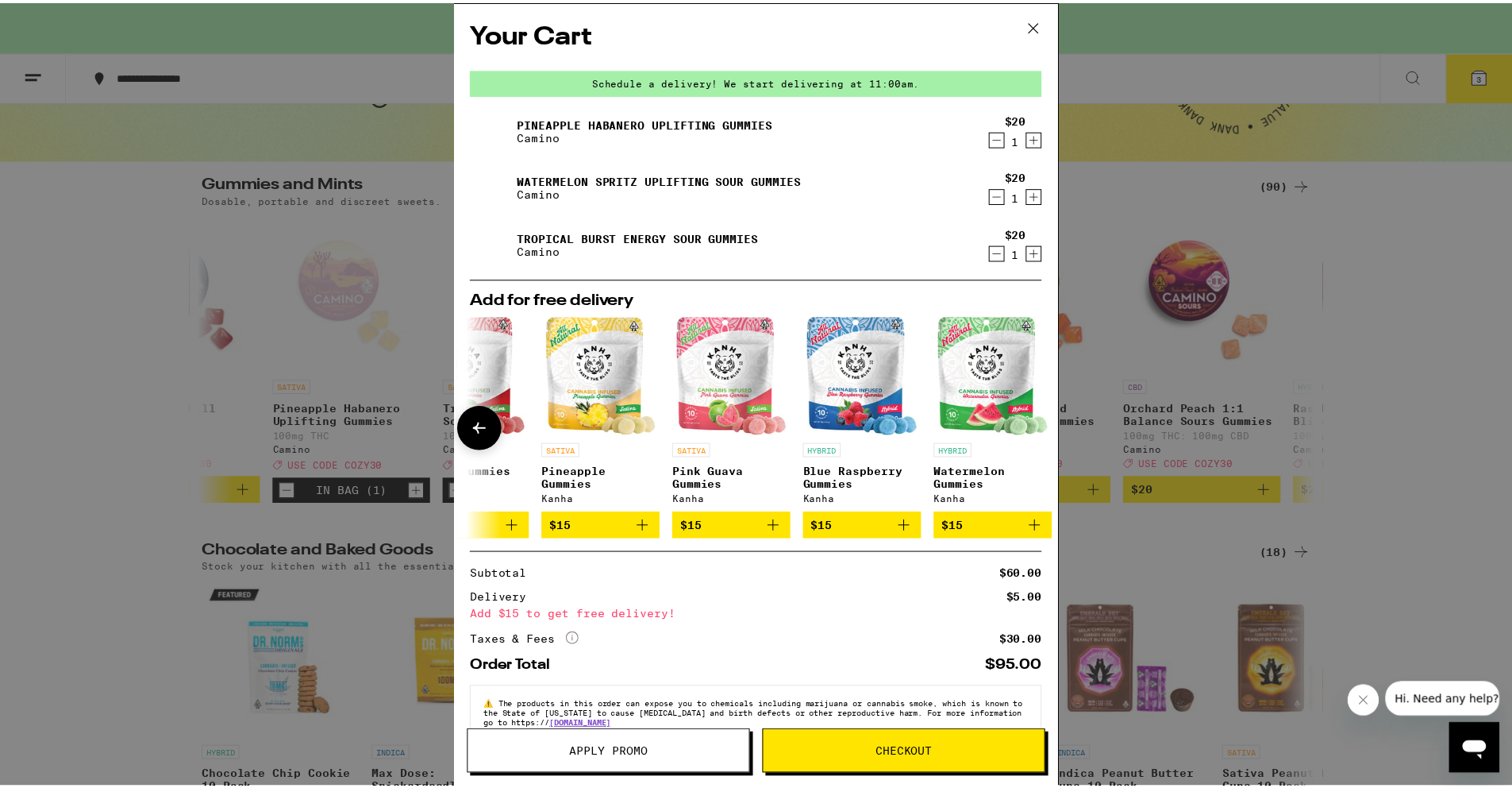
scroll to position [0, 753]
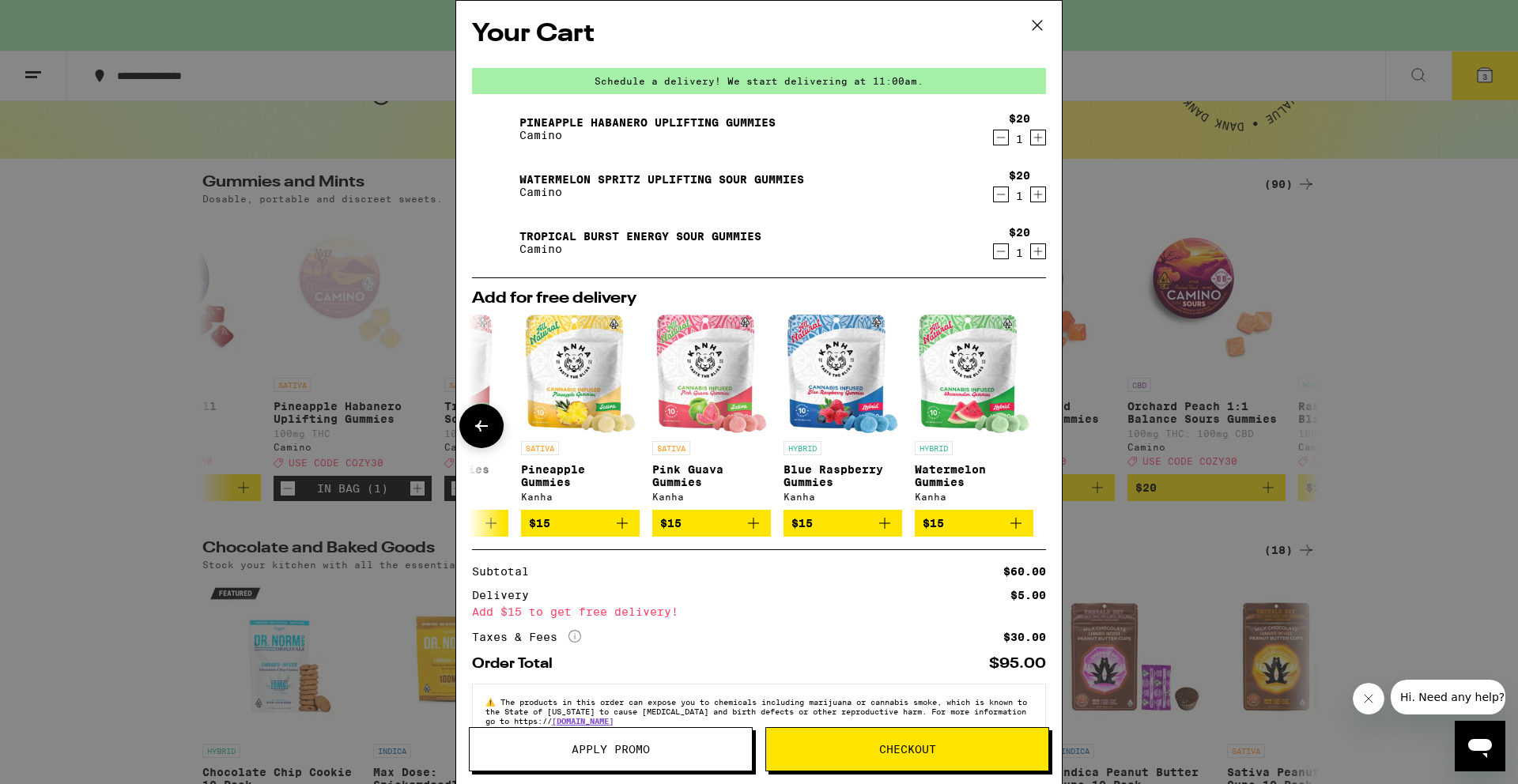
click at [1036, 426] on icon at bounding box center [1036, 426] width 0 height 0
click at [1023, 428] on div at bounding box center [1036, 426] width 44 height 44
click at [1034, 28] on icon at bounding box center [1037, 25] width 10 height 10
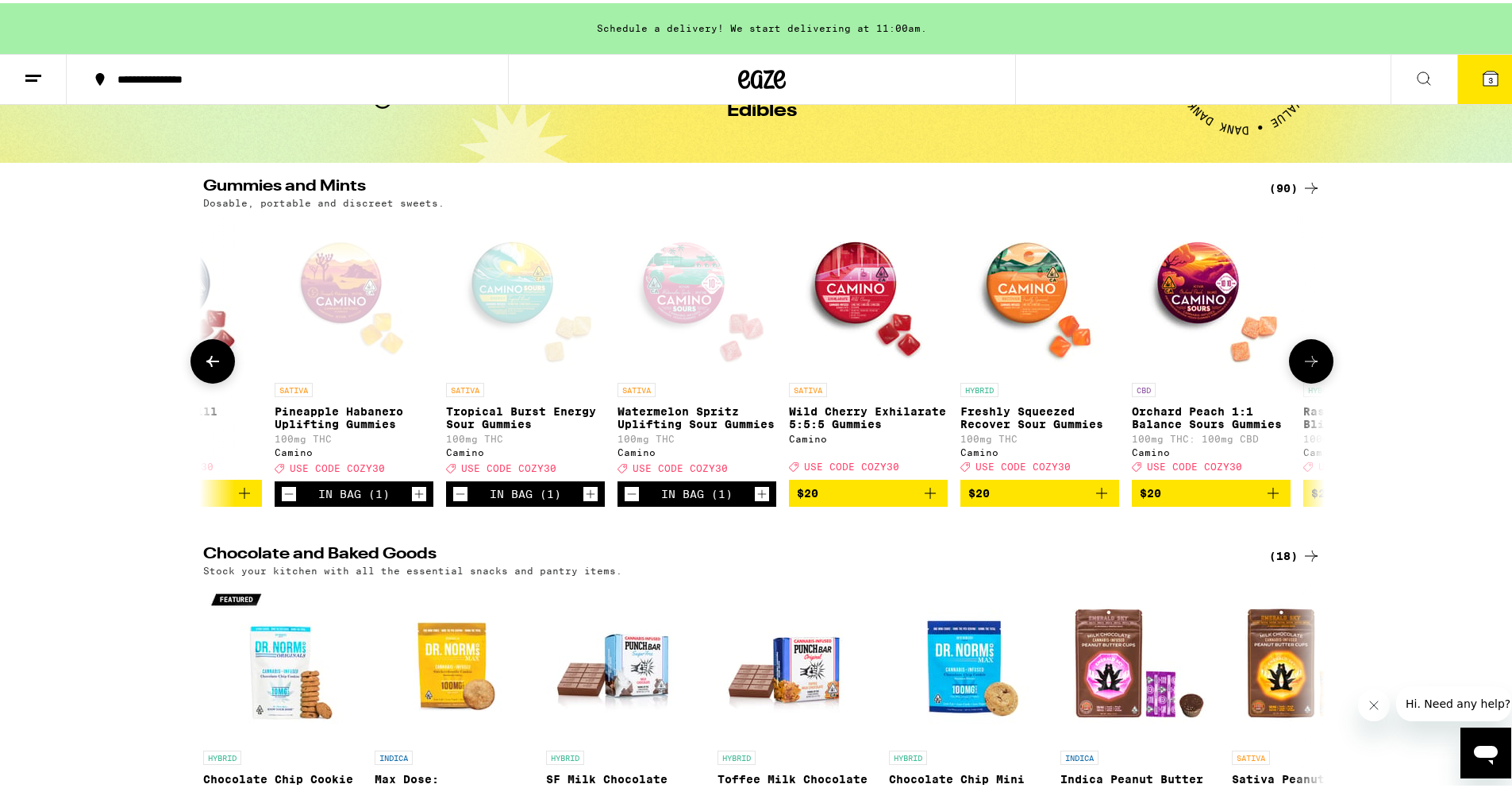
click at [207, 367] on icon at bounding box center [212, 357] width 19 height 19
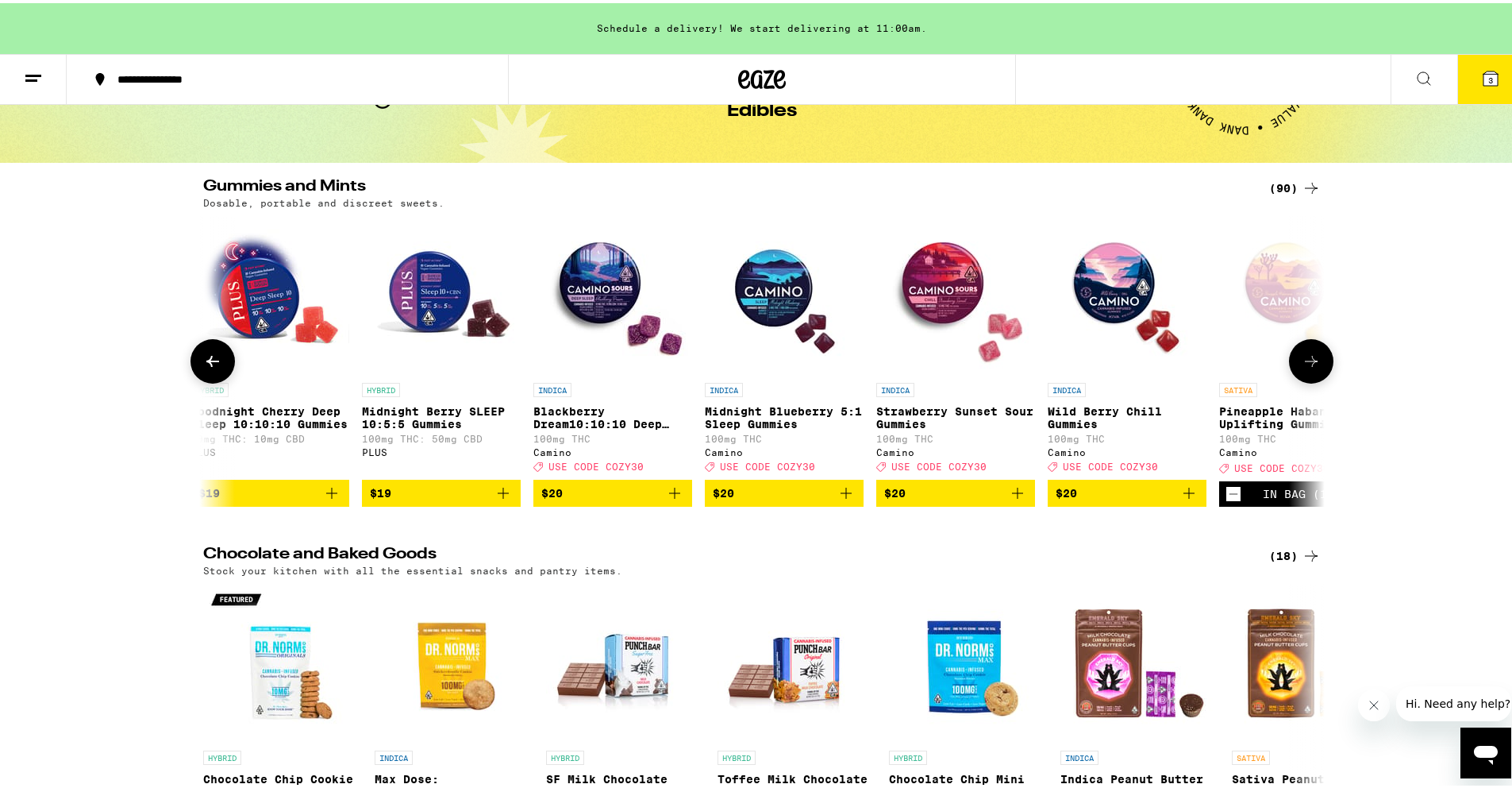
click at [207, 367] on icon at bounding box center [212, 357] width 19 height 19
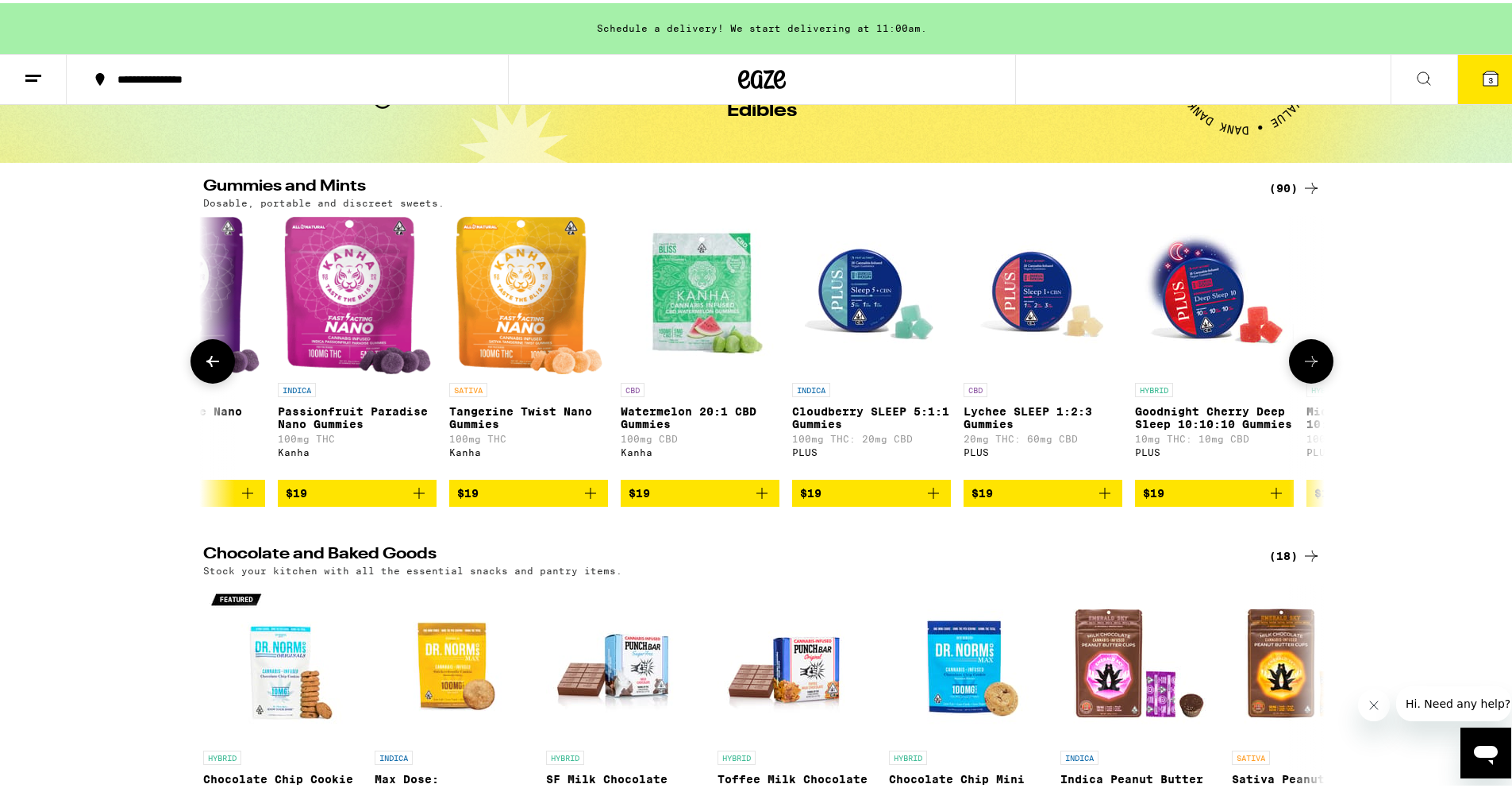
click at [207, 367] on icon at bounding box center [212, 357] width 19 height 19
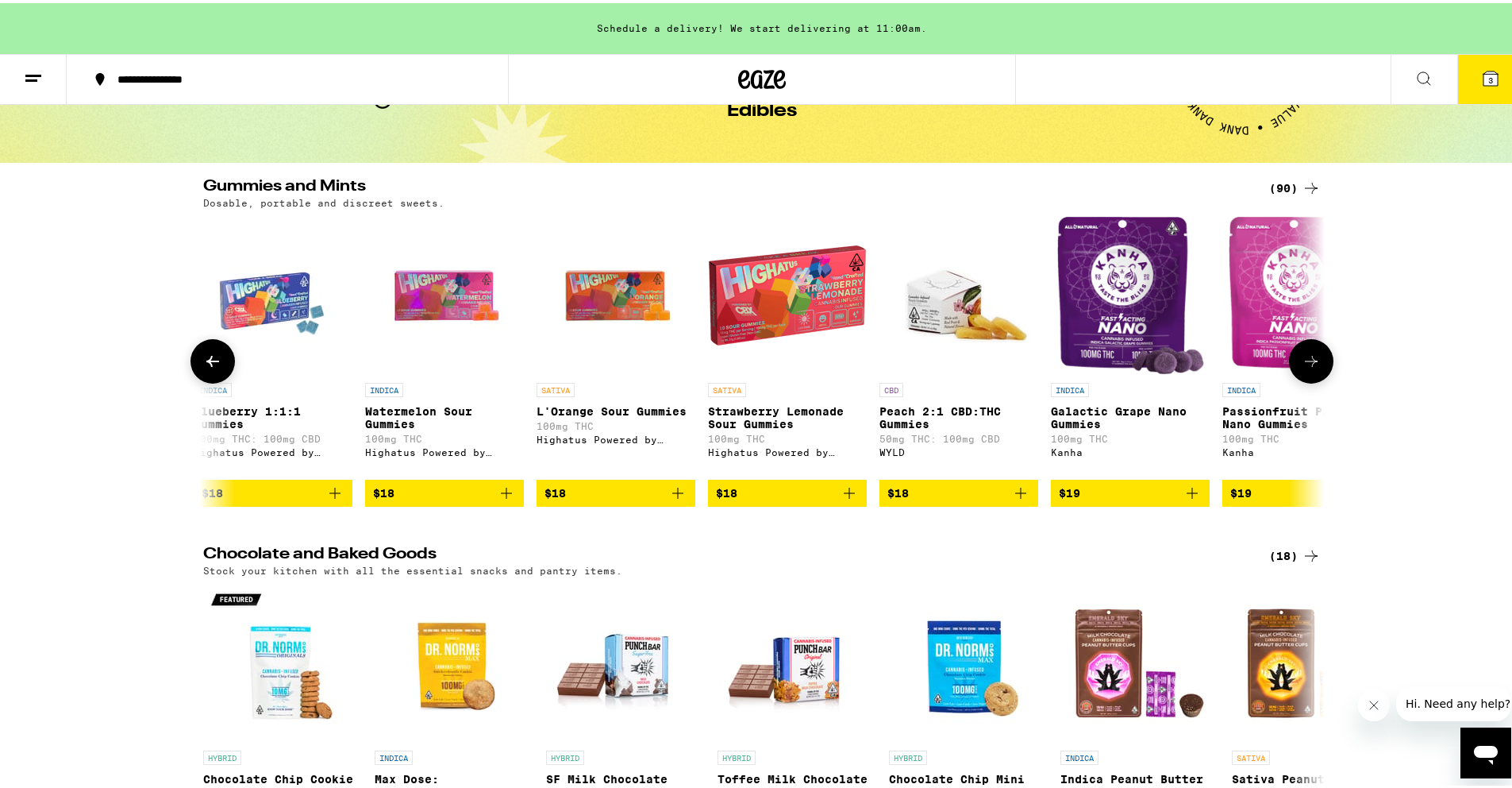
click at [207, 367] on icon at bounding box center [212, 357] width 19 height 19
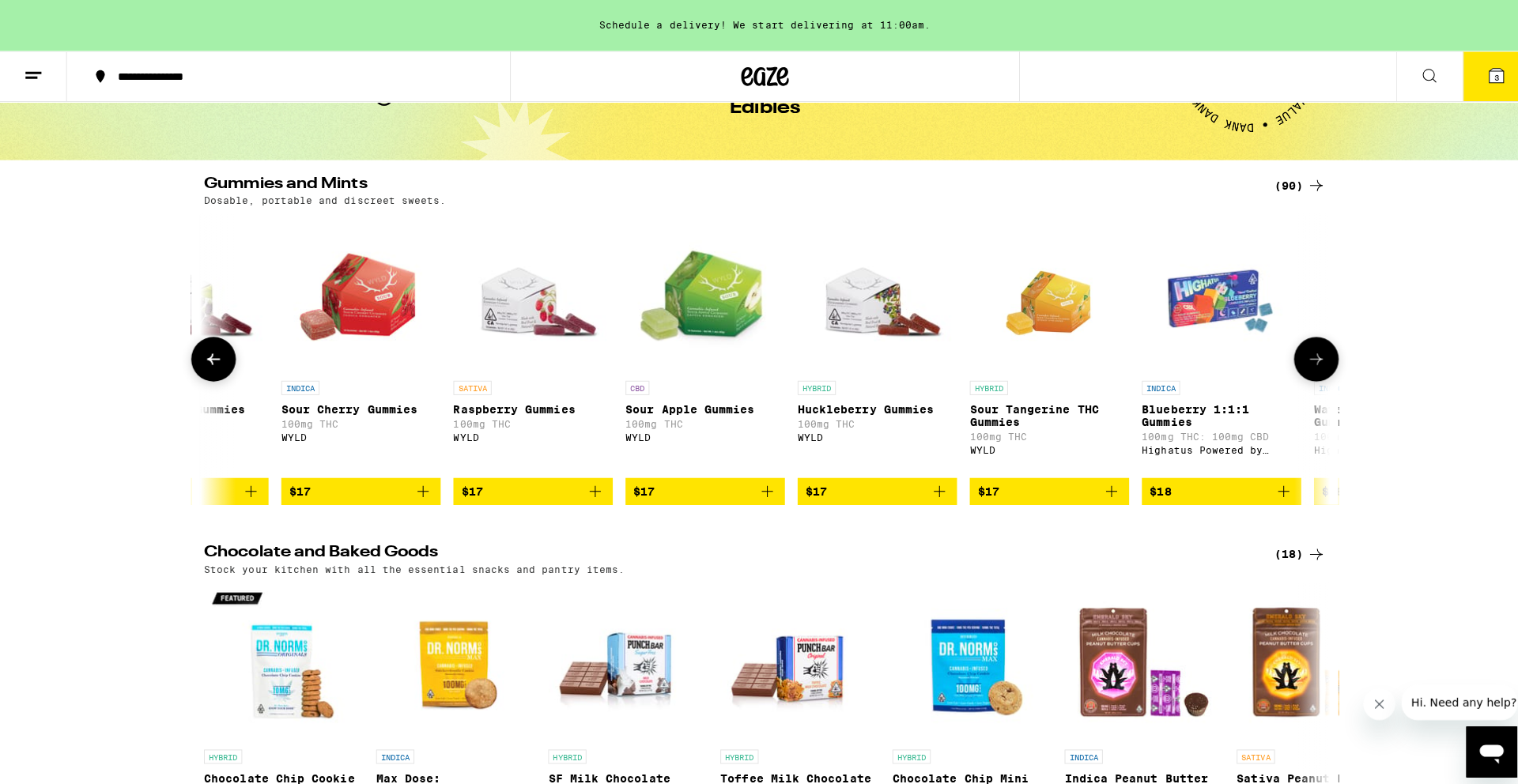
scroll to position [0, 4704]
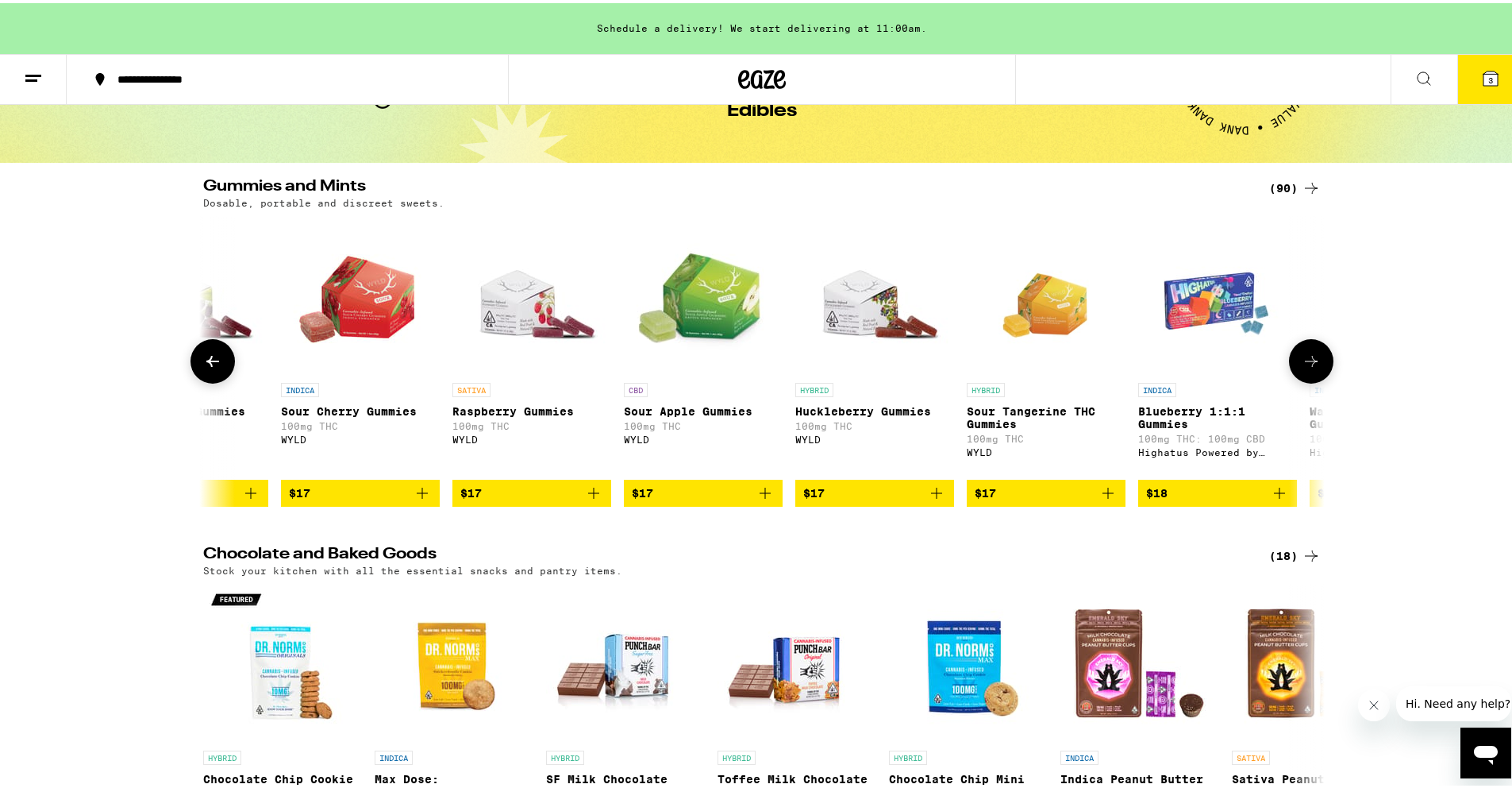
click at [584, 500] on icon "Add to bag" at bounding box center [593, 490] width 19 height 19
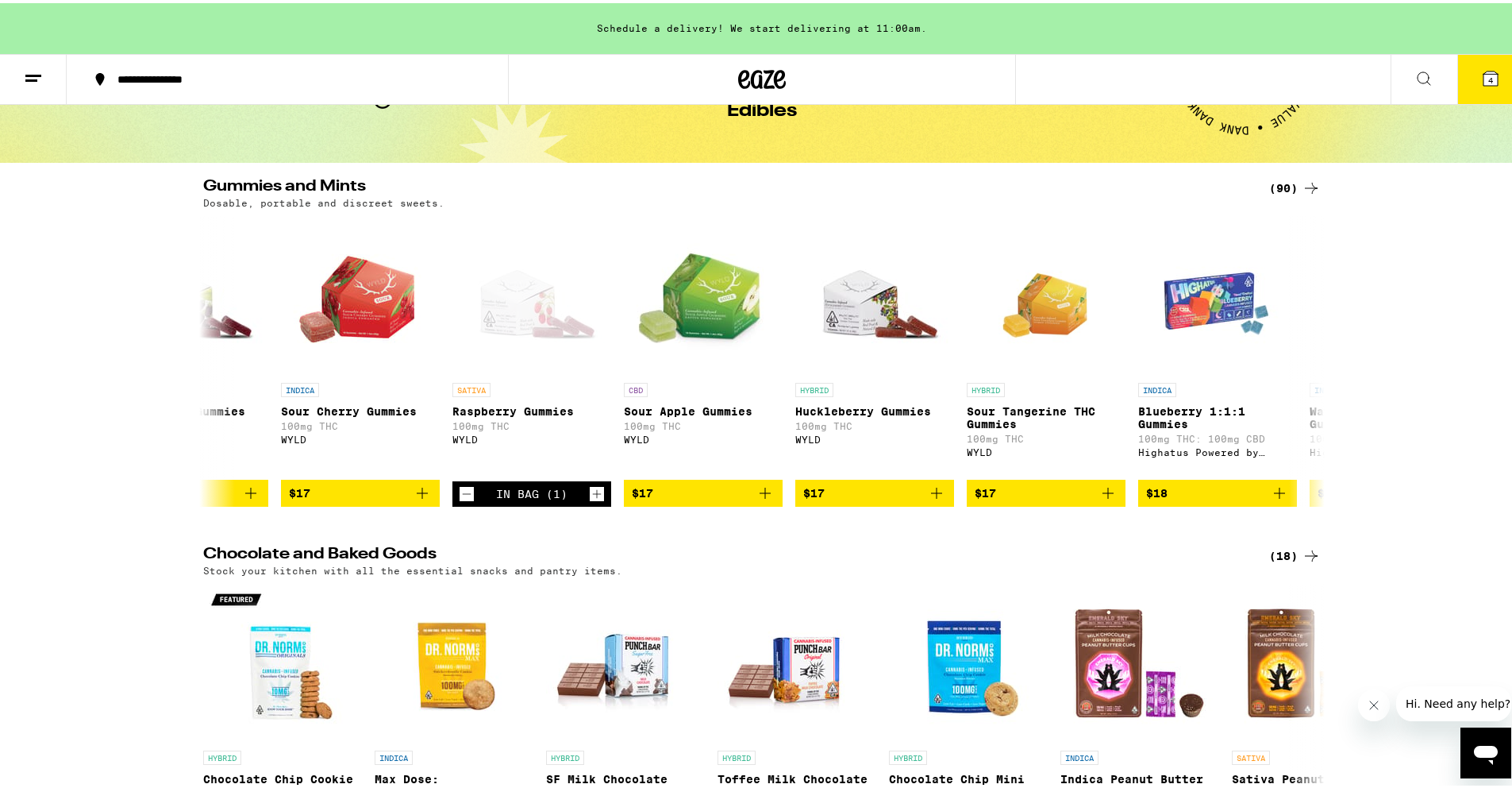
click at [1488, 75] on span "4" at bounding box center [1491, 77] width 5 height 10
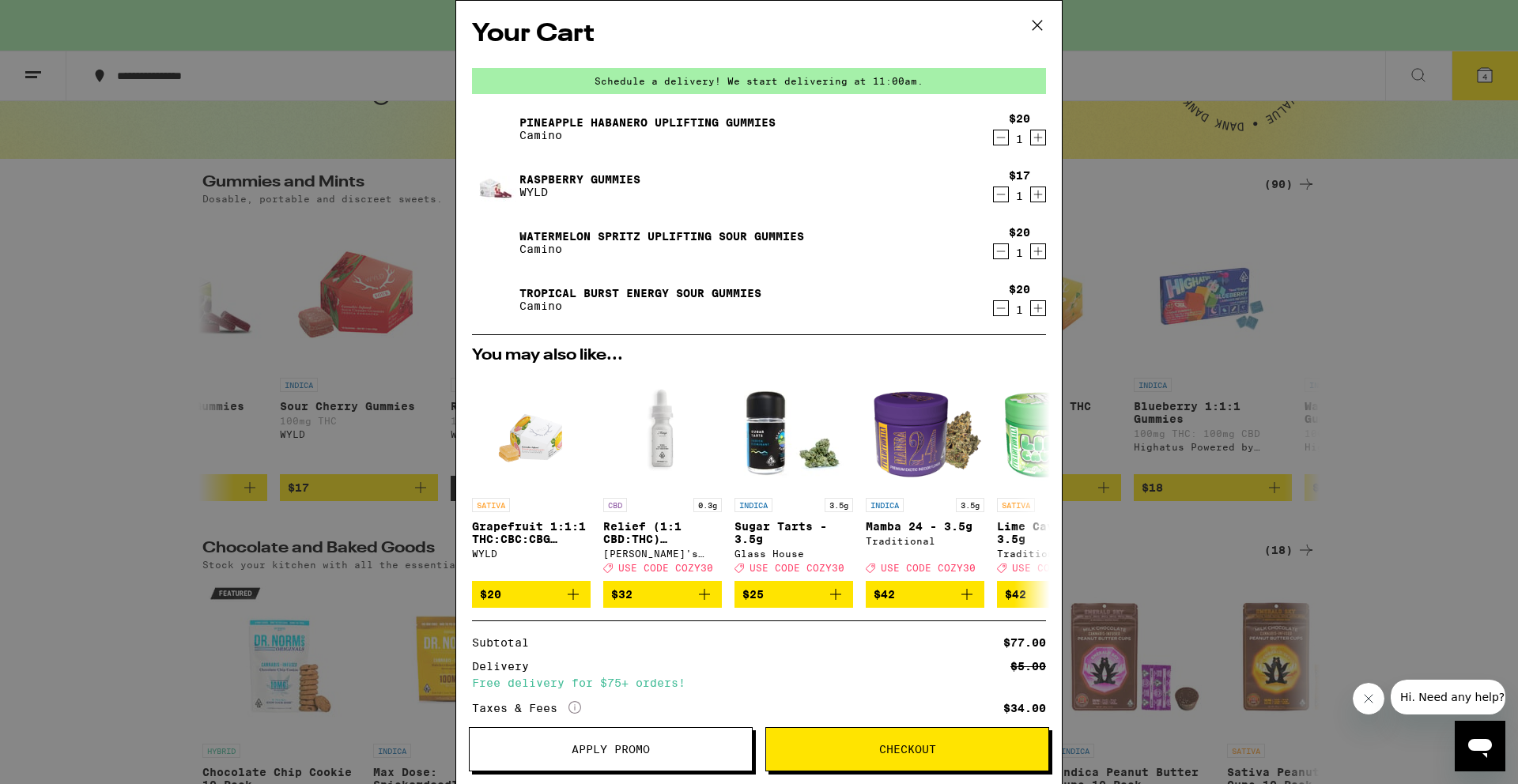
click at [1038, 27] on icon at bounding box center [1037, 25] width 24 height 24
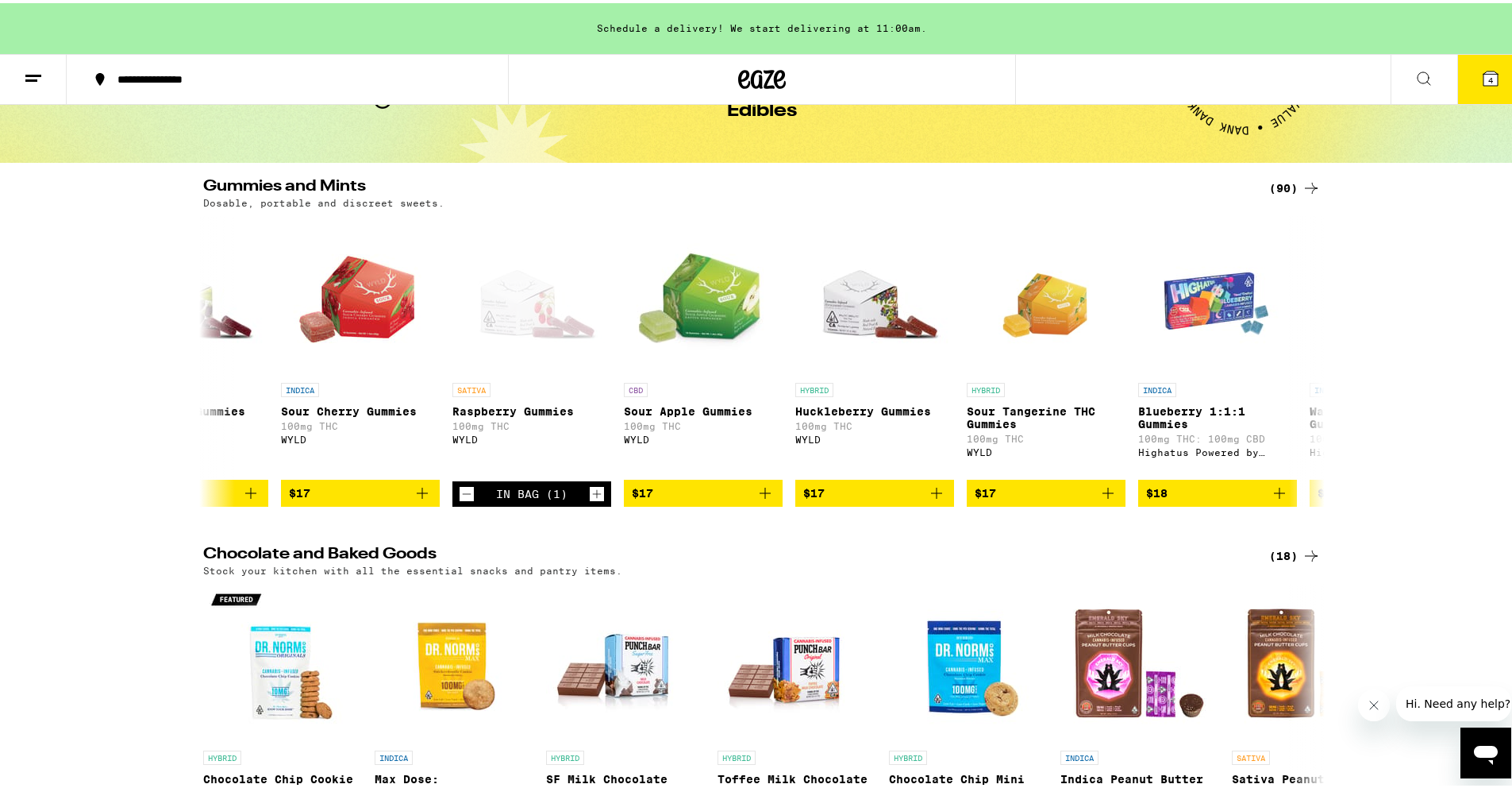
click at [1483, 69] on icon at bounding box center [1490, 75] width 14 height 14
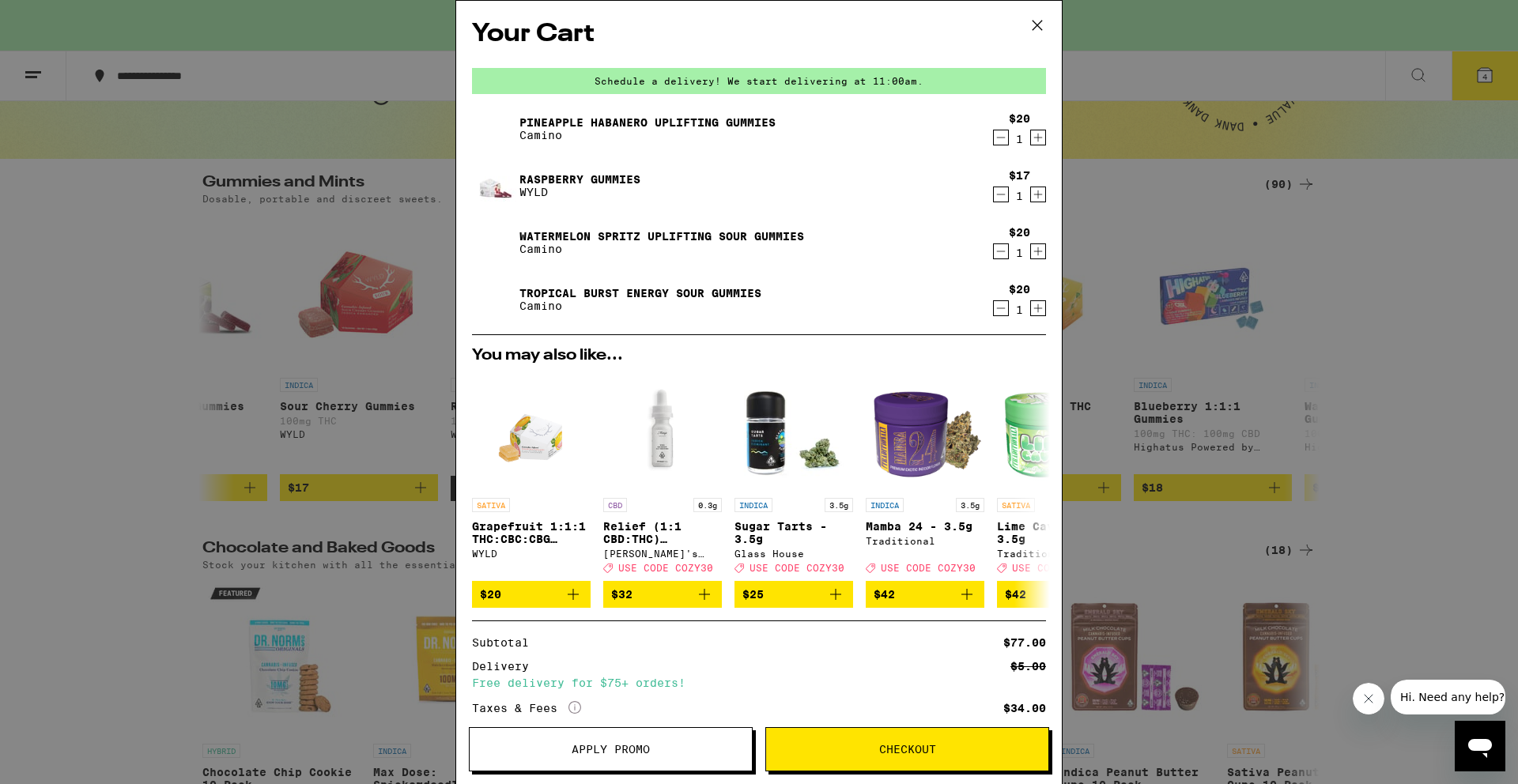
click at [675, 750] on span "Apply Promo" at bounding box center [610, 749] width 282 height 11
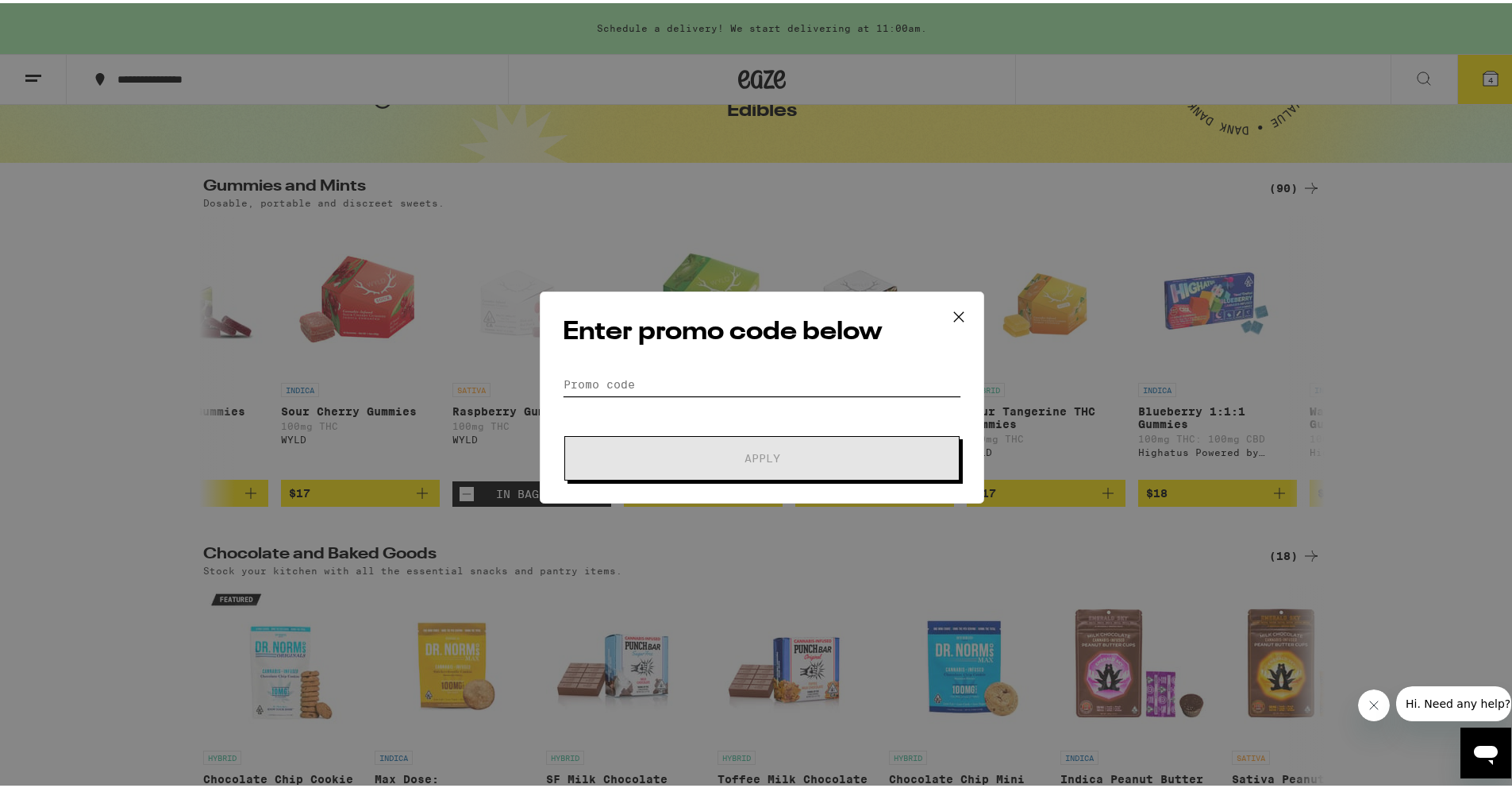
click at [647, 380] on input "Promo Code" at bounding box center [761, 380] width 398 height 24
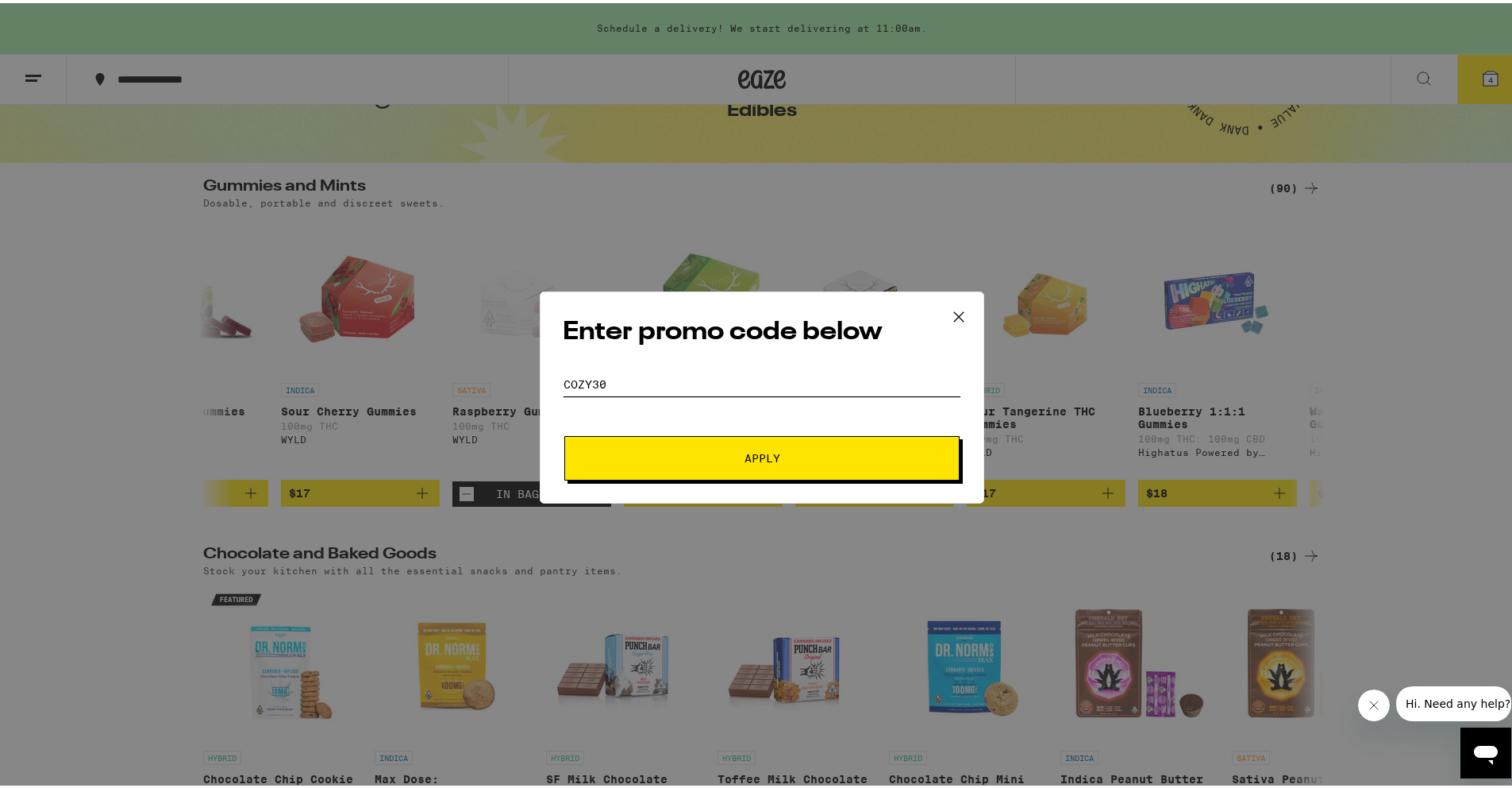
type input "cozy30"
click at [723, 462] on button "Apply" at bounding box center [761, 455] width 395 height 44
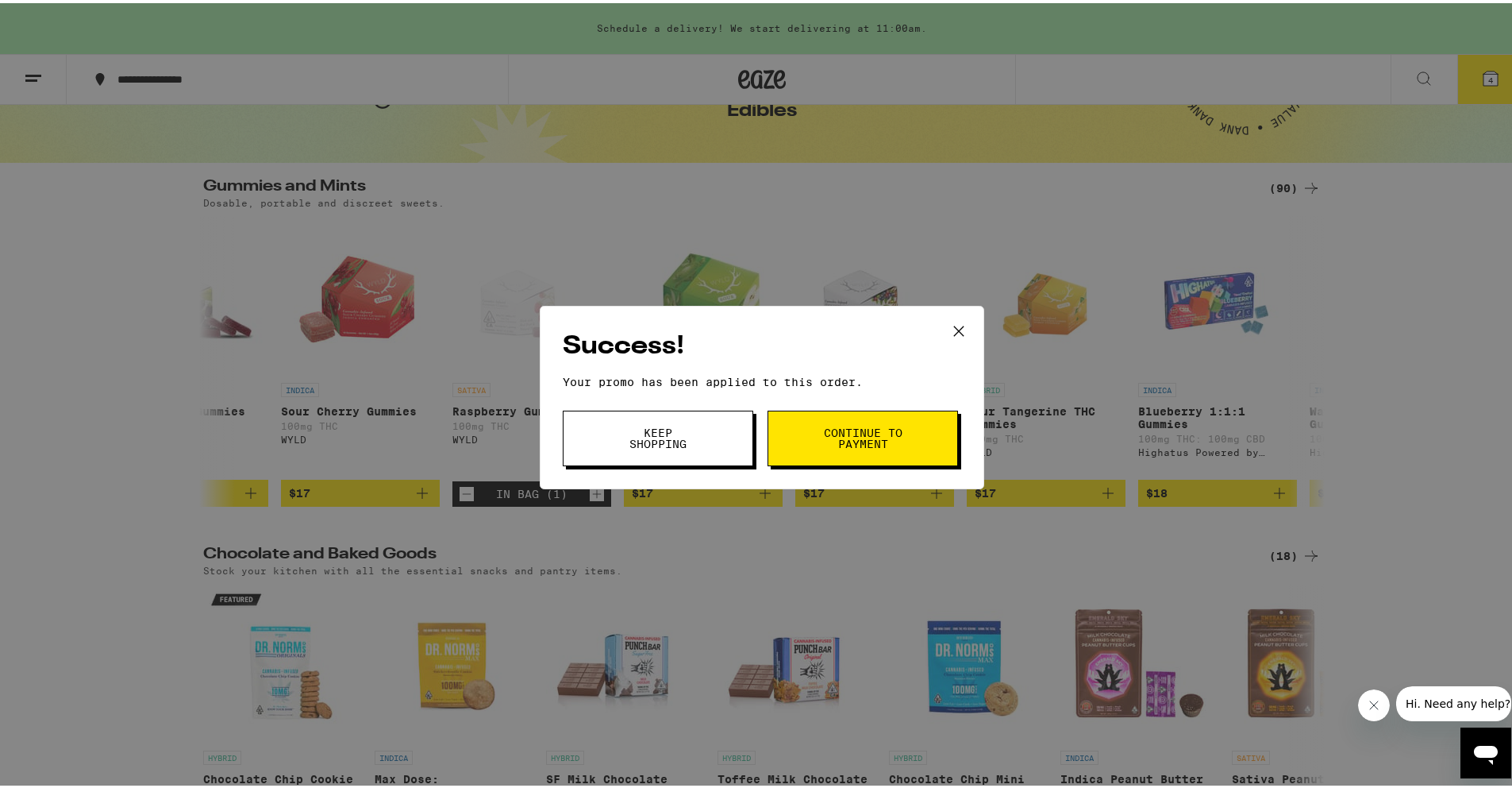
click at [884, 438] on span "Continue to payment" at bounding box center [862, 435] width 81 height 22
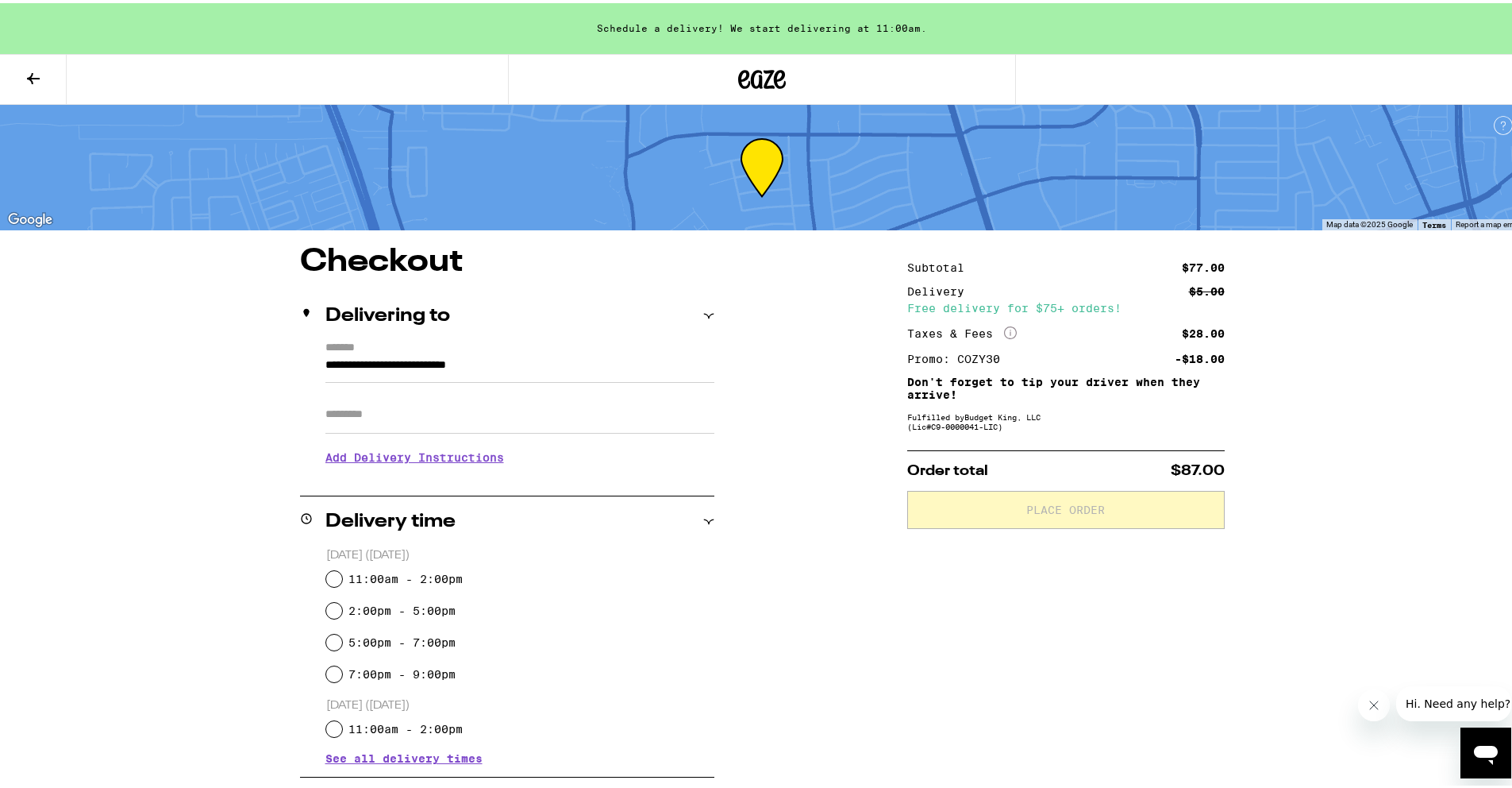
click at [36, 74] on icon at bounding box center [33, 76] width 12 height 12
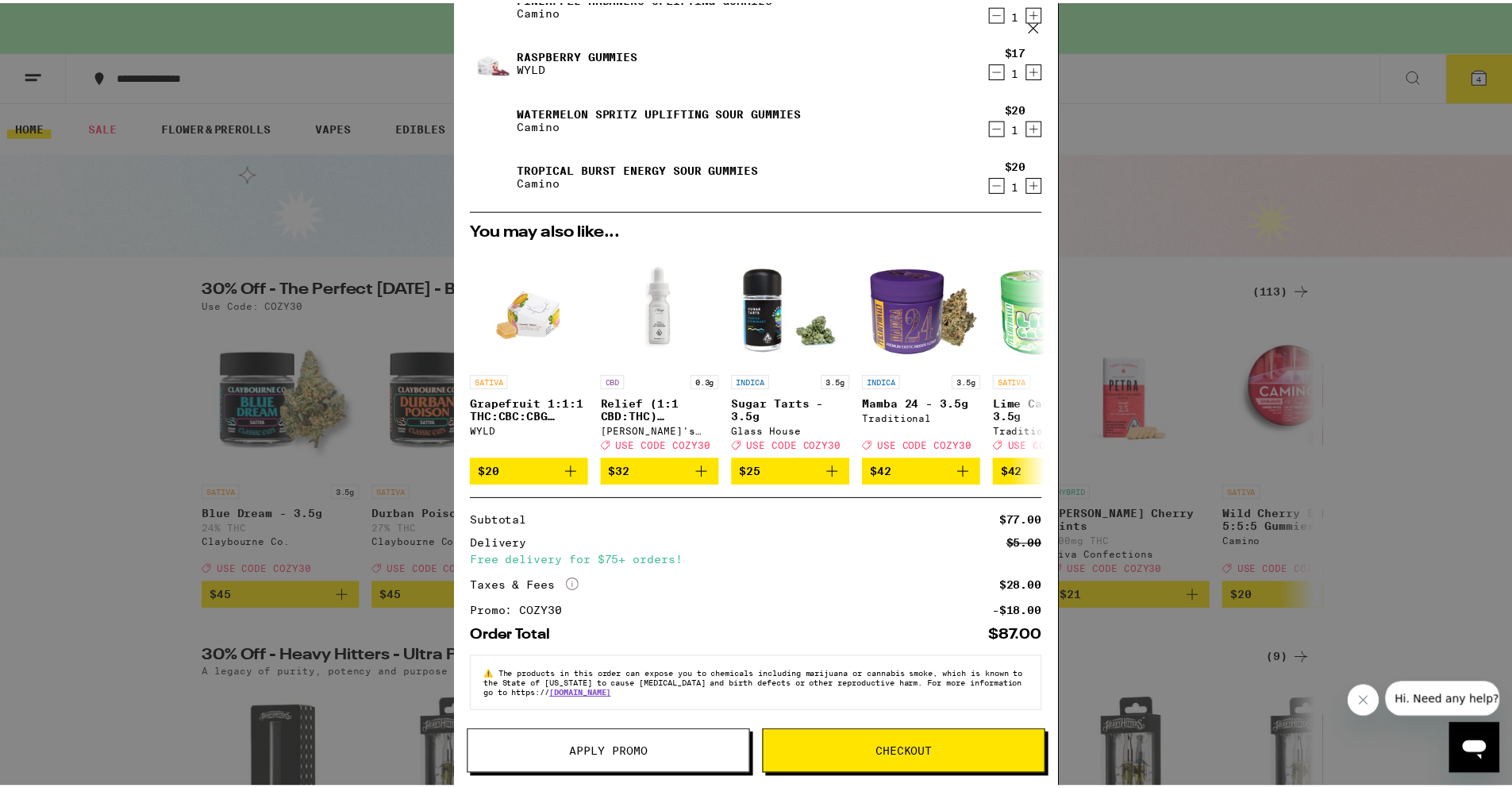
scroll to position [135, 0]
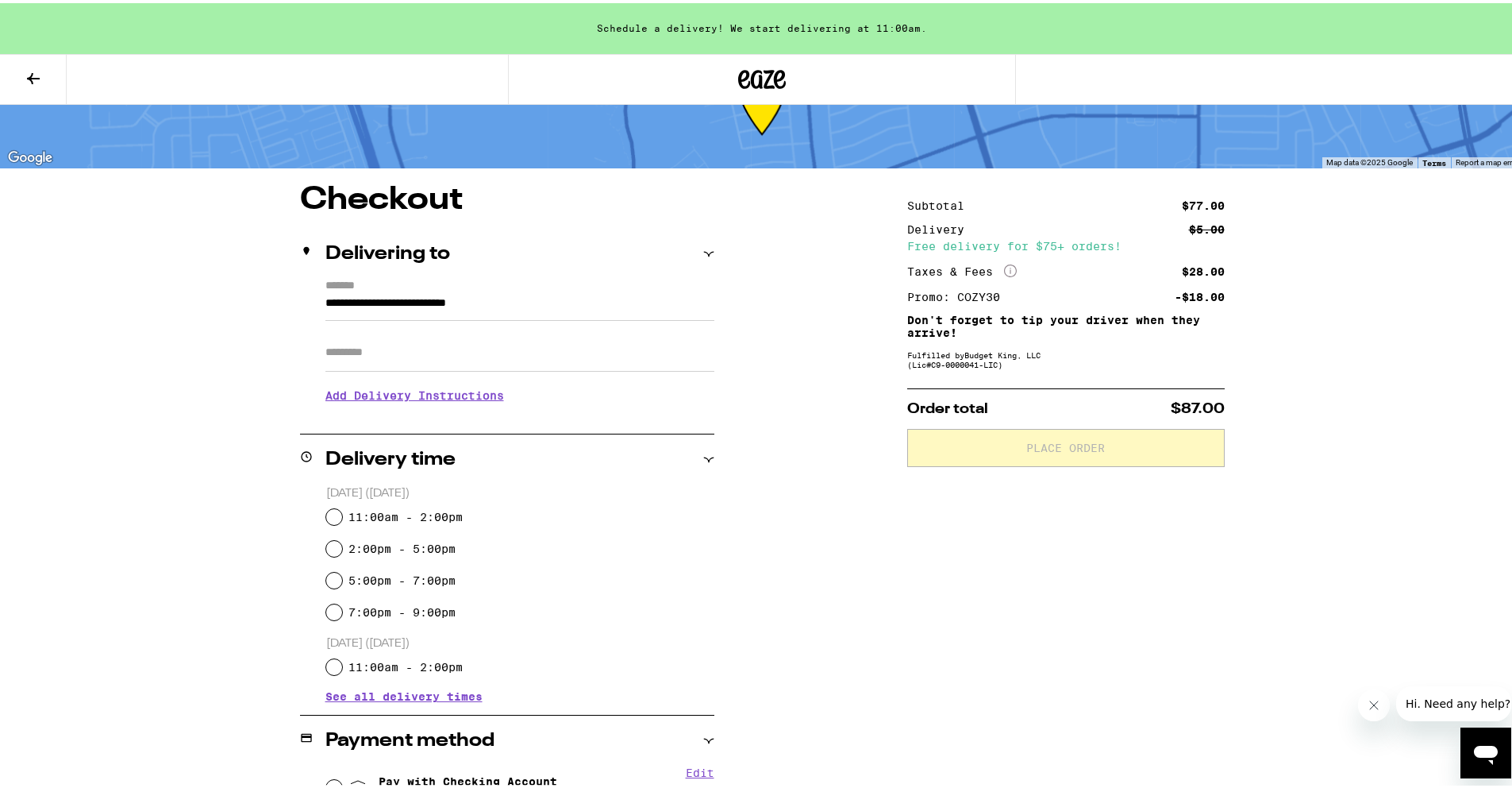
scroll to position [153, 0]
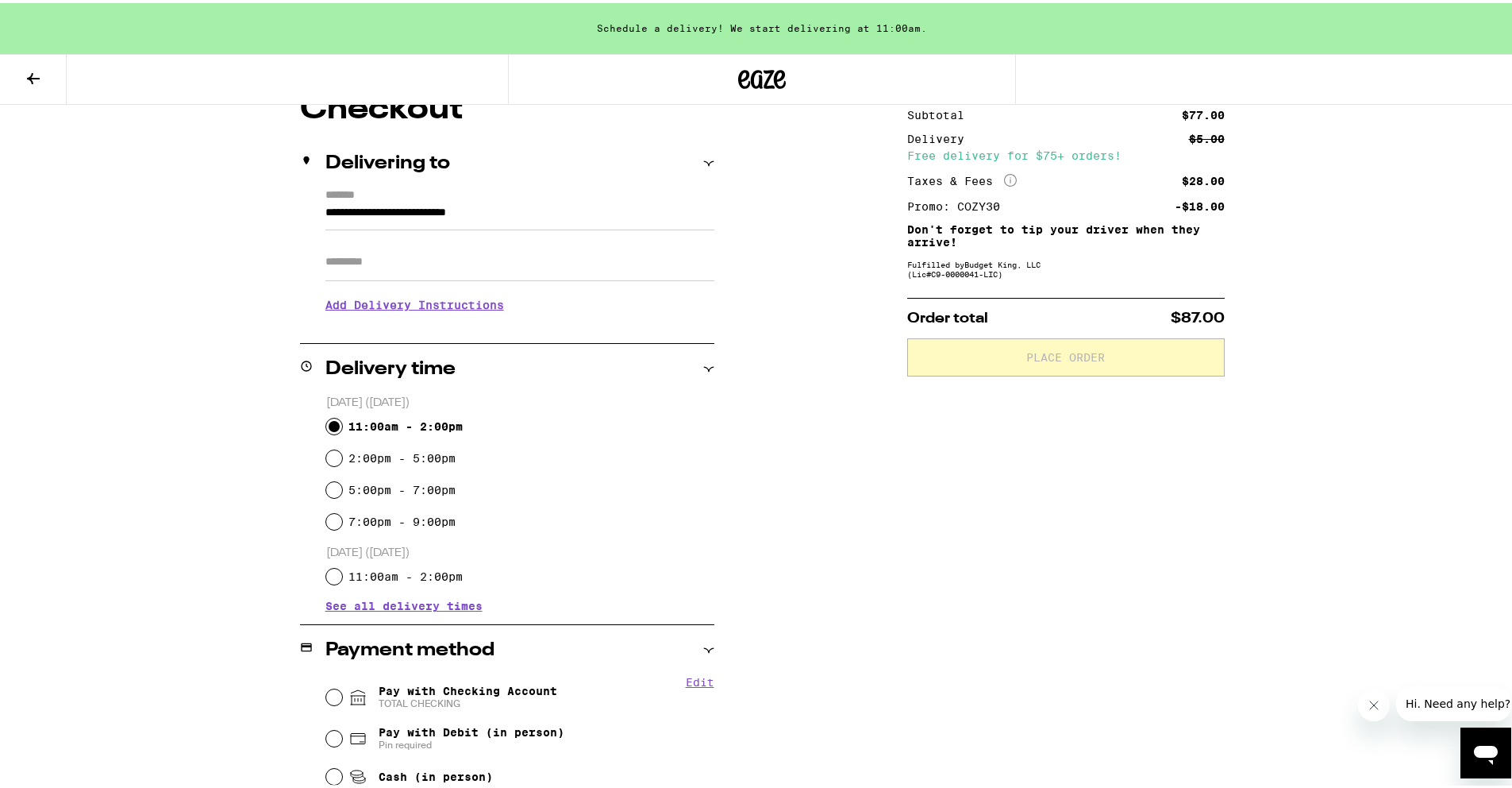
click at [333, 421] on input "11:00am - 2:00pm" at bounding box center [333, 422] width 16 height 16
radio input "true"
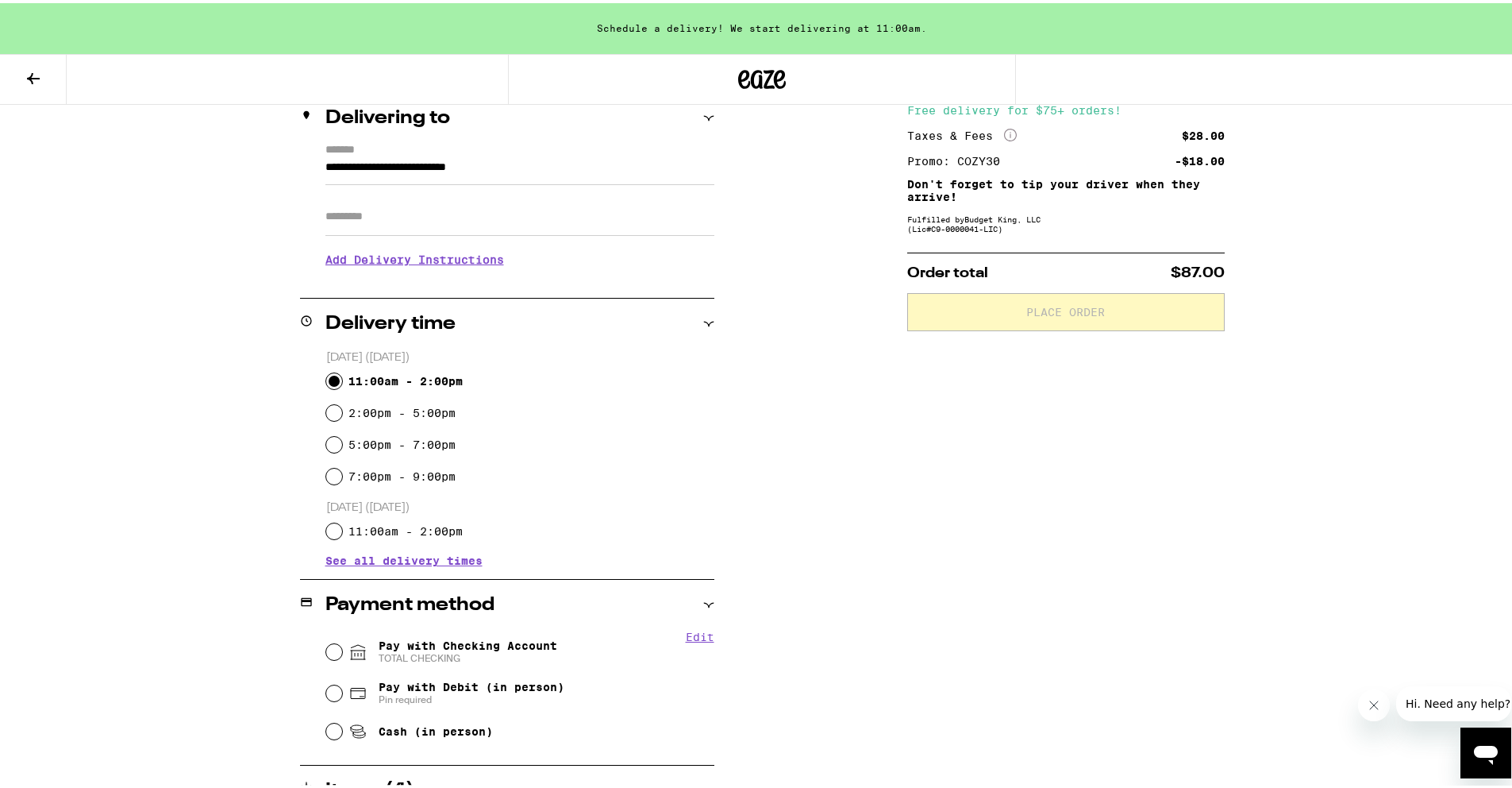
scroll to position [308, 0]
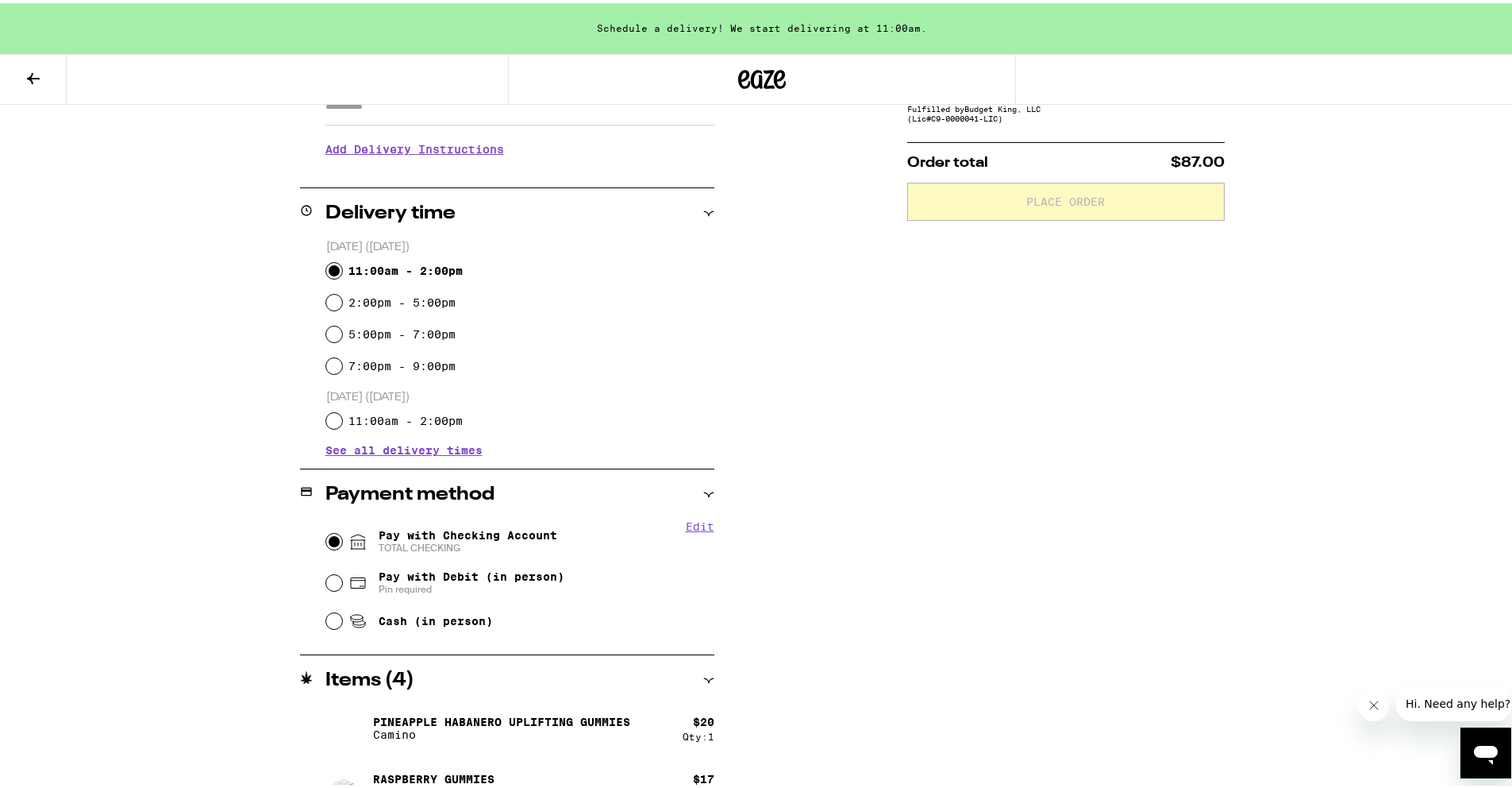
click at [326, 539] on input "Pay with Checking Account TOTAL CHECKING" at bounding box center [333, 538] width 16 height 16
radio input "true"
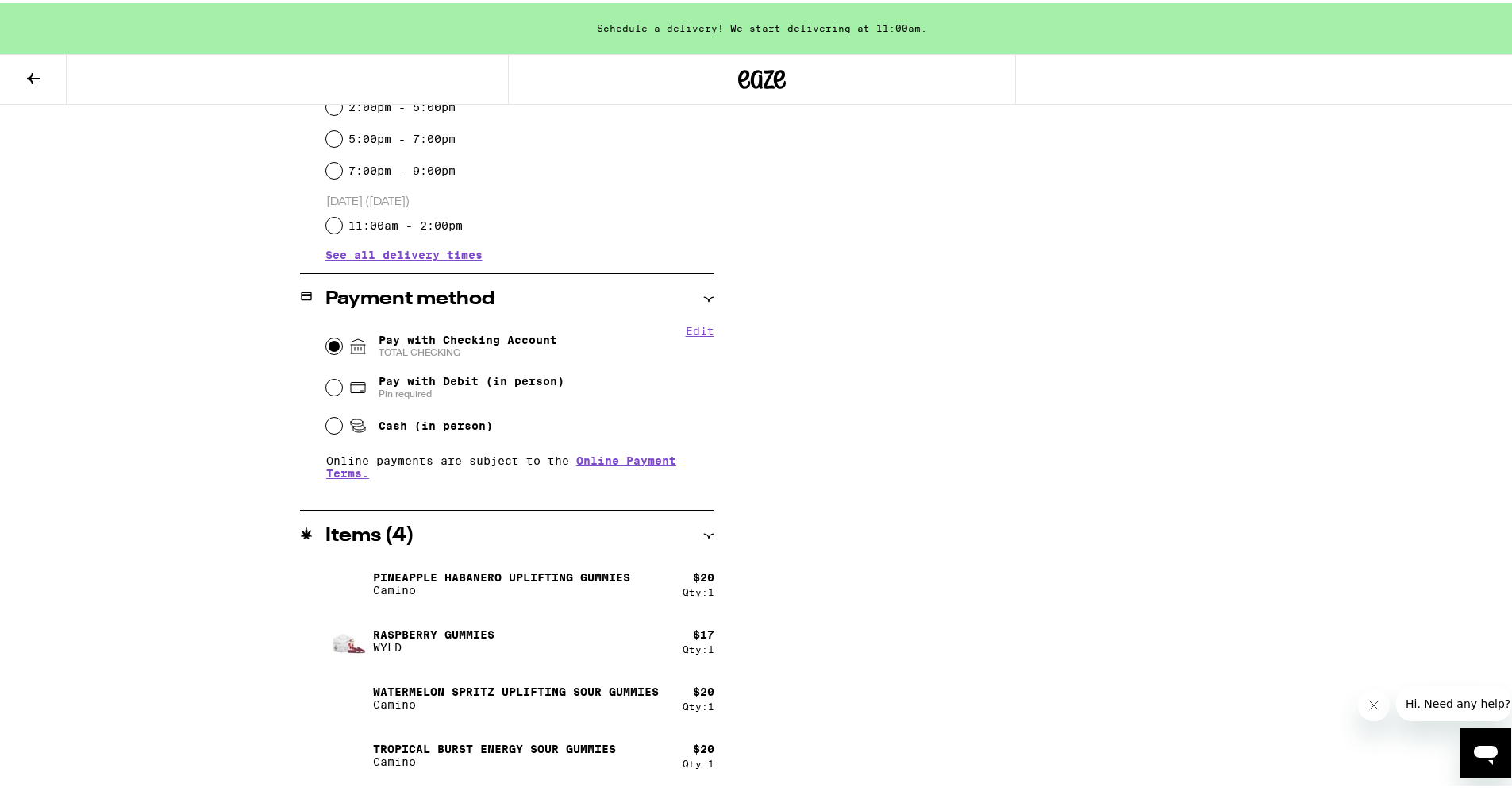
scroll to position [0, 0]
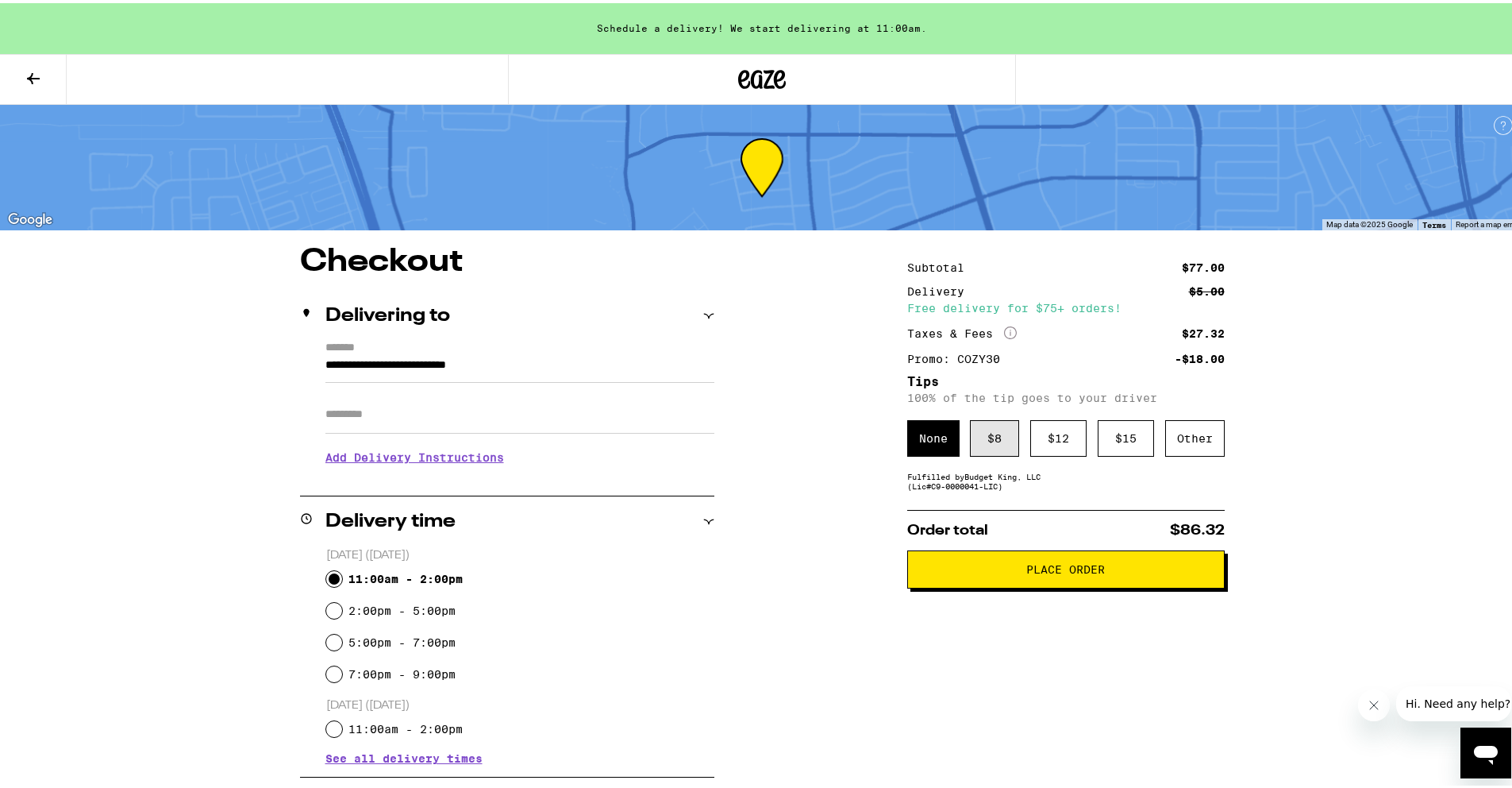
click at [993, 435] on div "$ 8" at bounding box center [995, 435] width 49 height 36
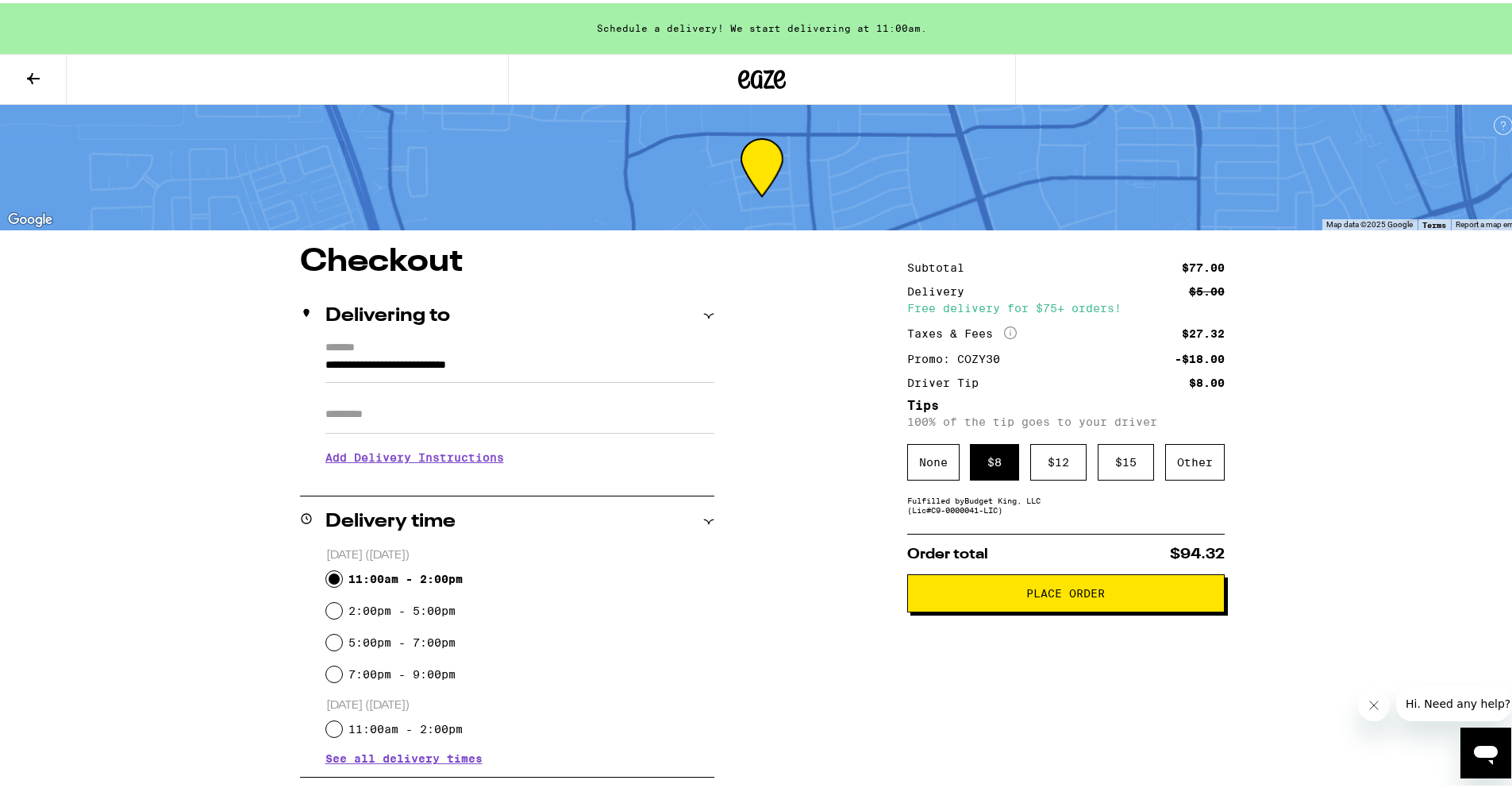
click at [1071, 593] on span "Place Order" at bounding box center [1066, 590] width 79 height 12
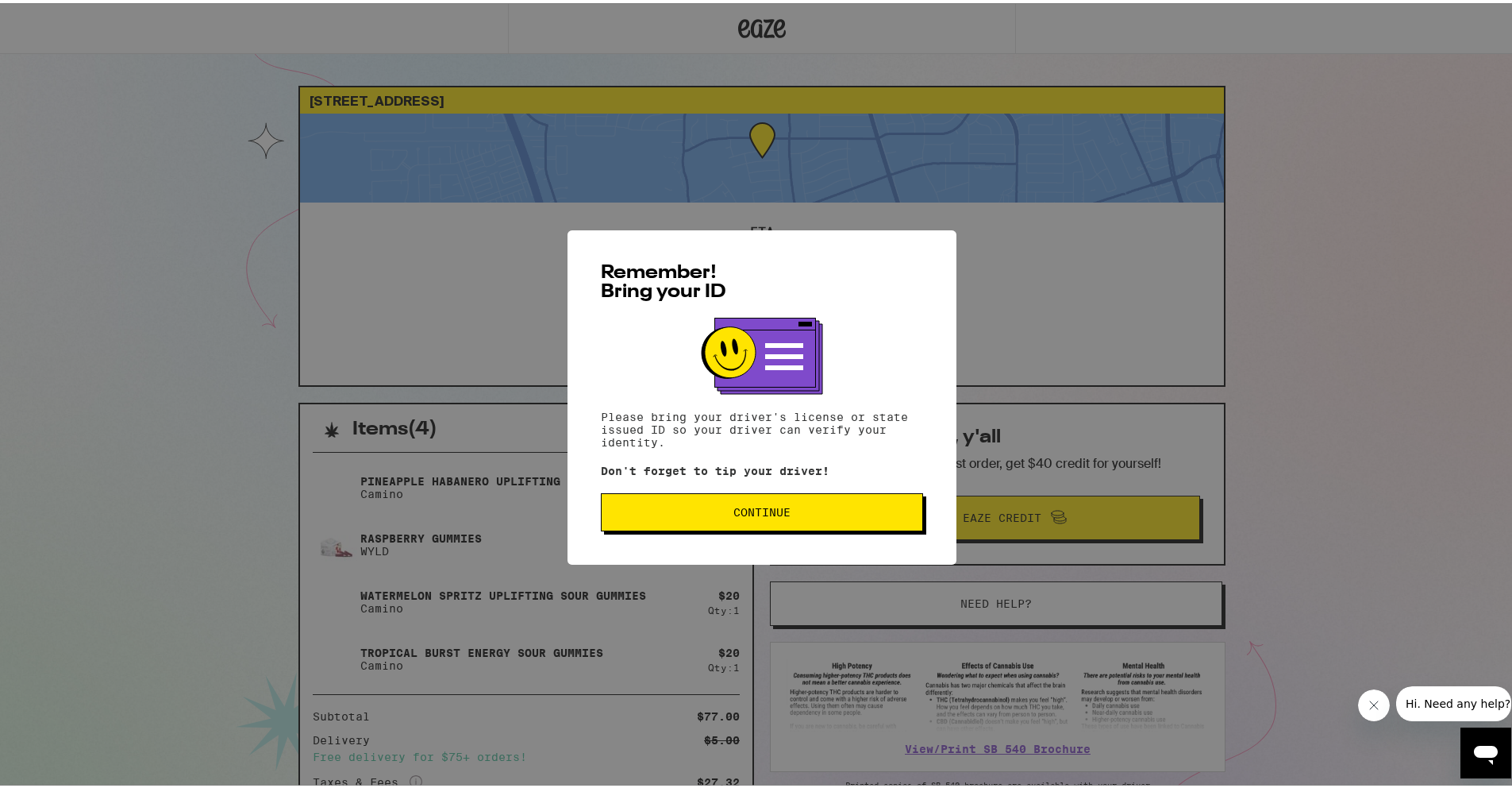
click at [826, 518] on button "Continue" at bounding box center [762, 509] width 322 height 38
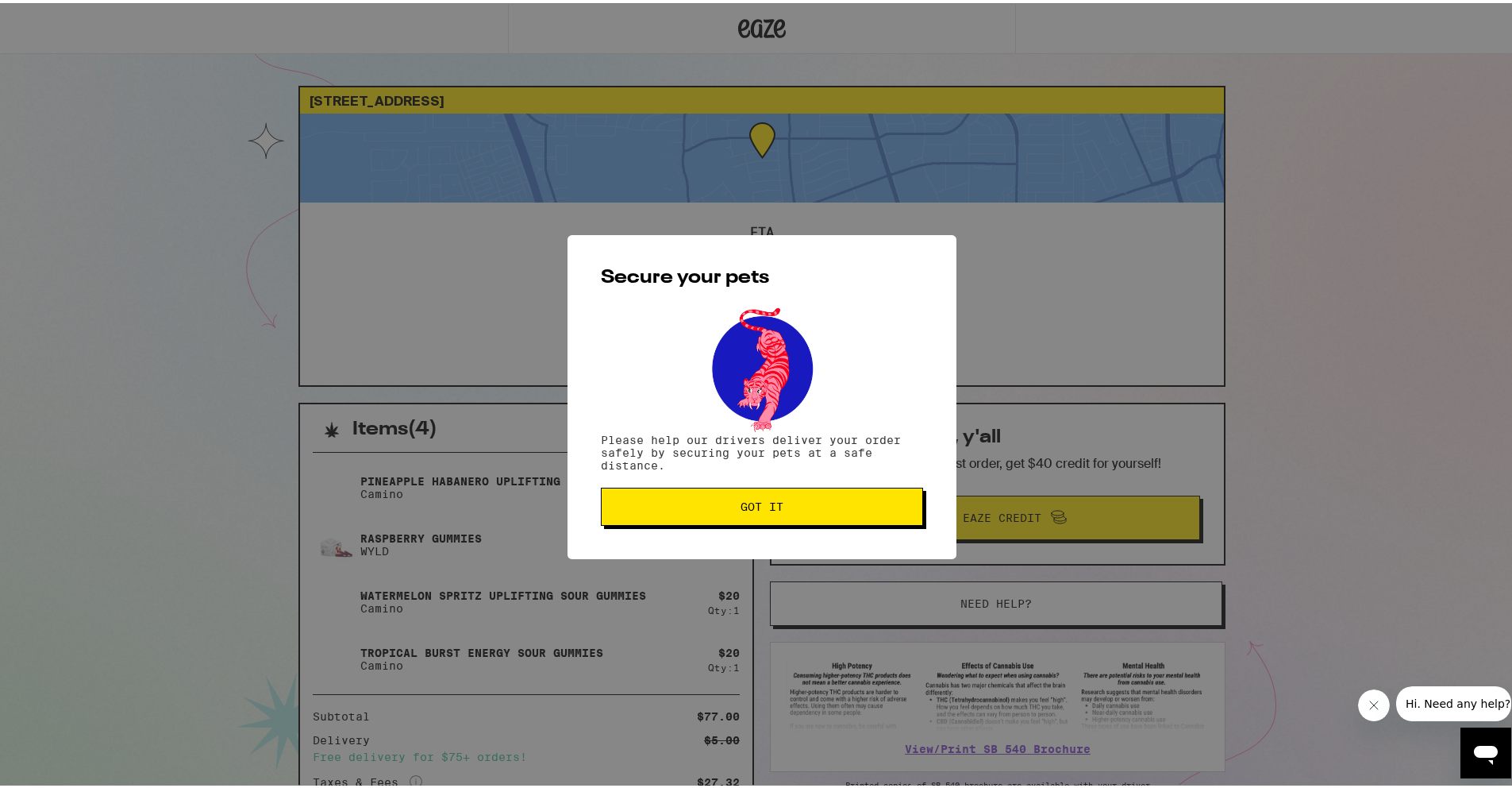
click at [788, 509] on span "Got it" at bounding box center [762, 504] width 296 height 12
